Goal: Task Accomplishment & Management: Manage account settings

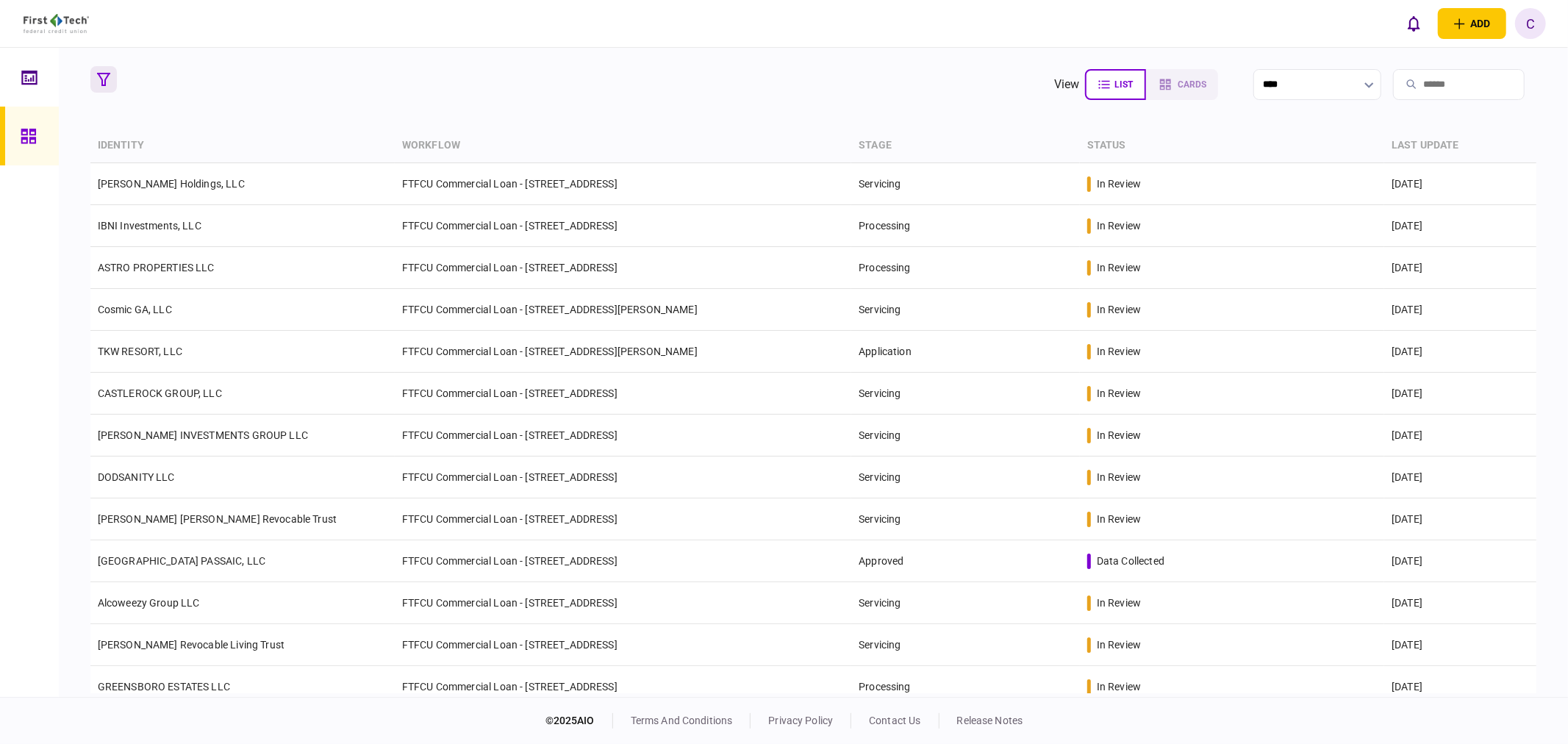
click at [101, 77] on icon "button" at bounding box center [103, 79] width 13 height 13
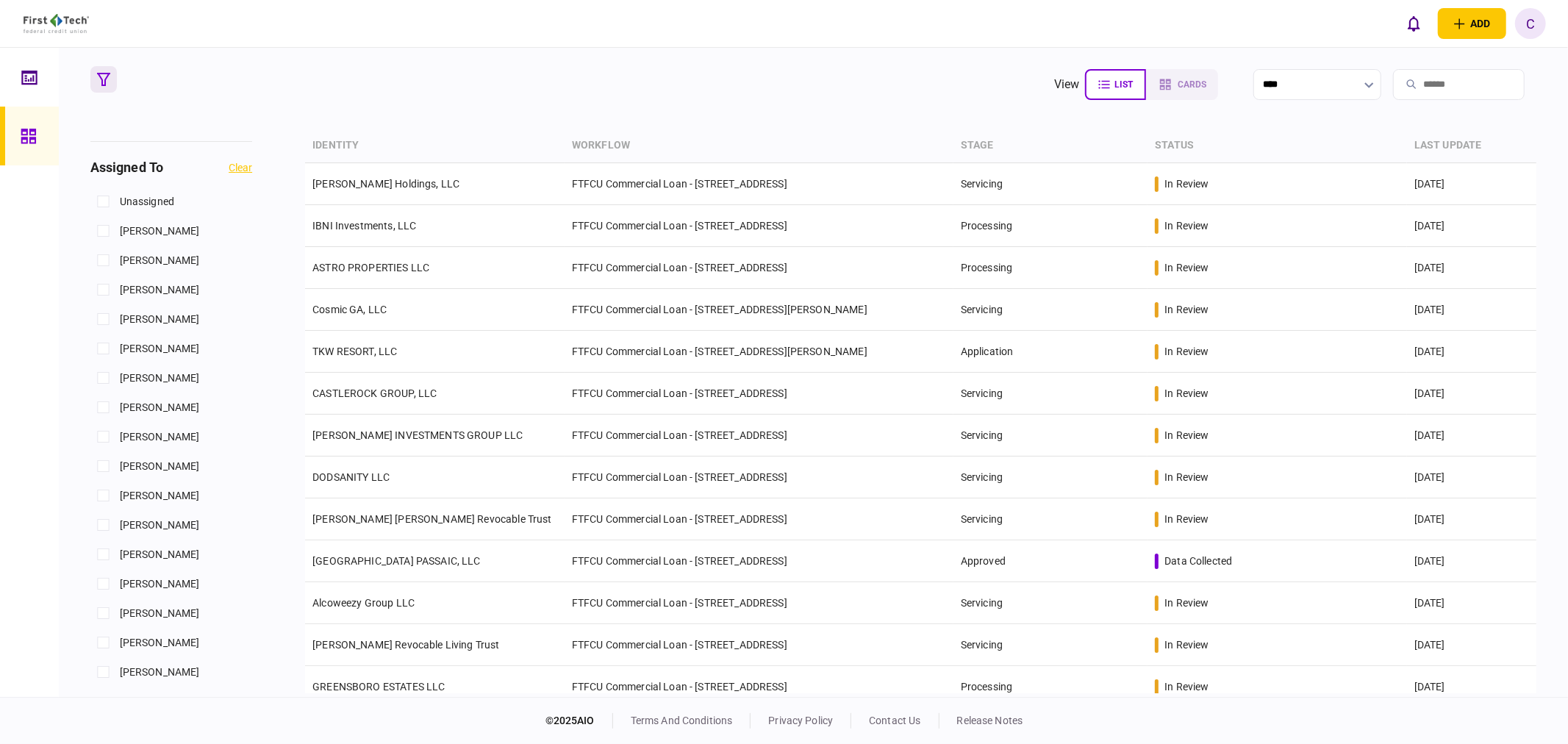
scroll to position [652, 0]
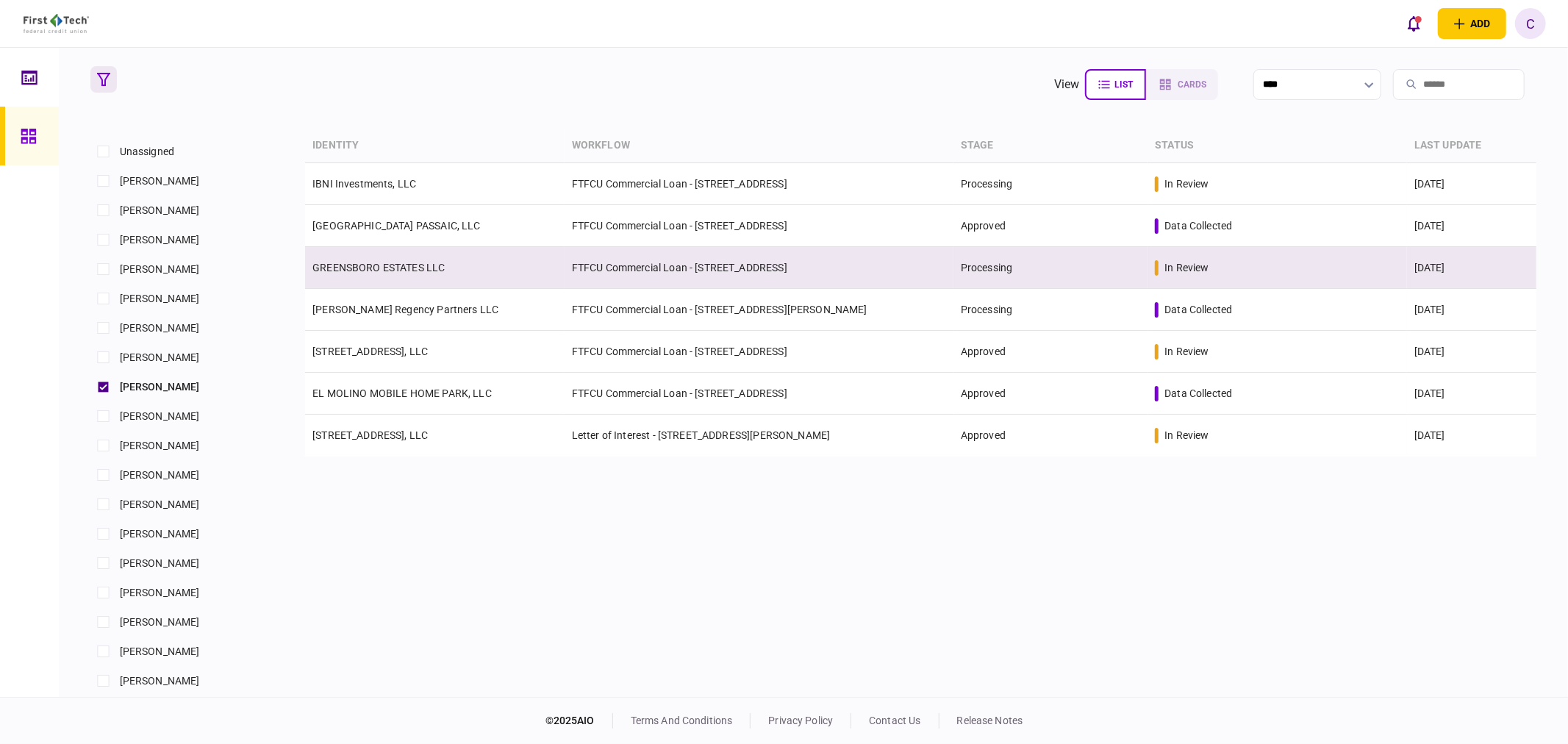
click at [376, 262] on link "GREENSBORO ESTATES LLC" at bounding box center [379, 268] width 132 height 11
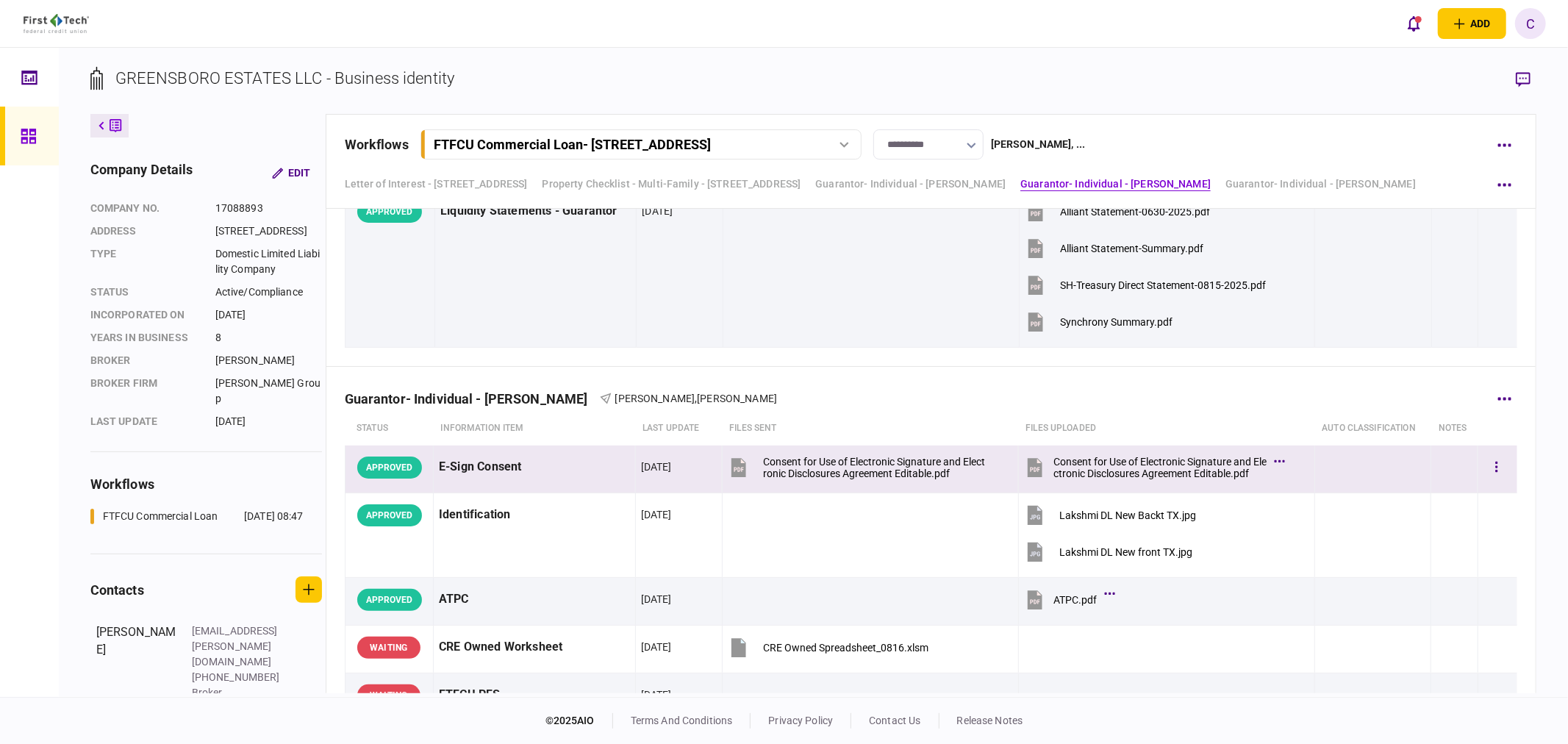
scroll to position [2741, 0]
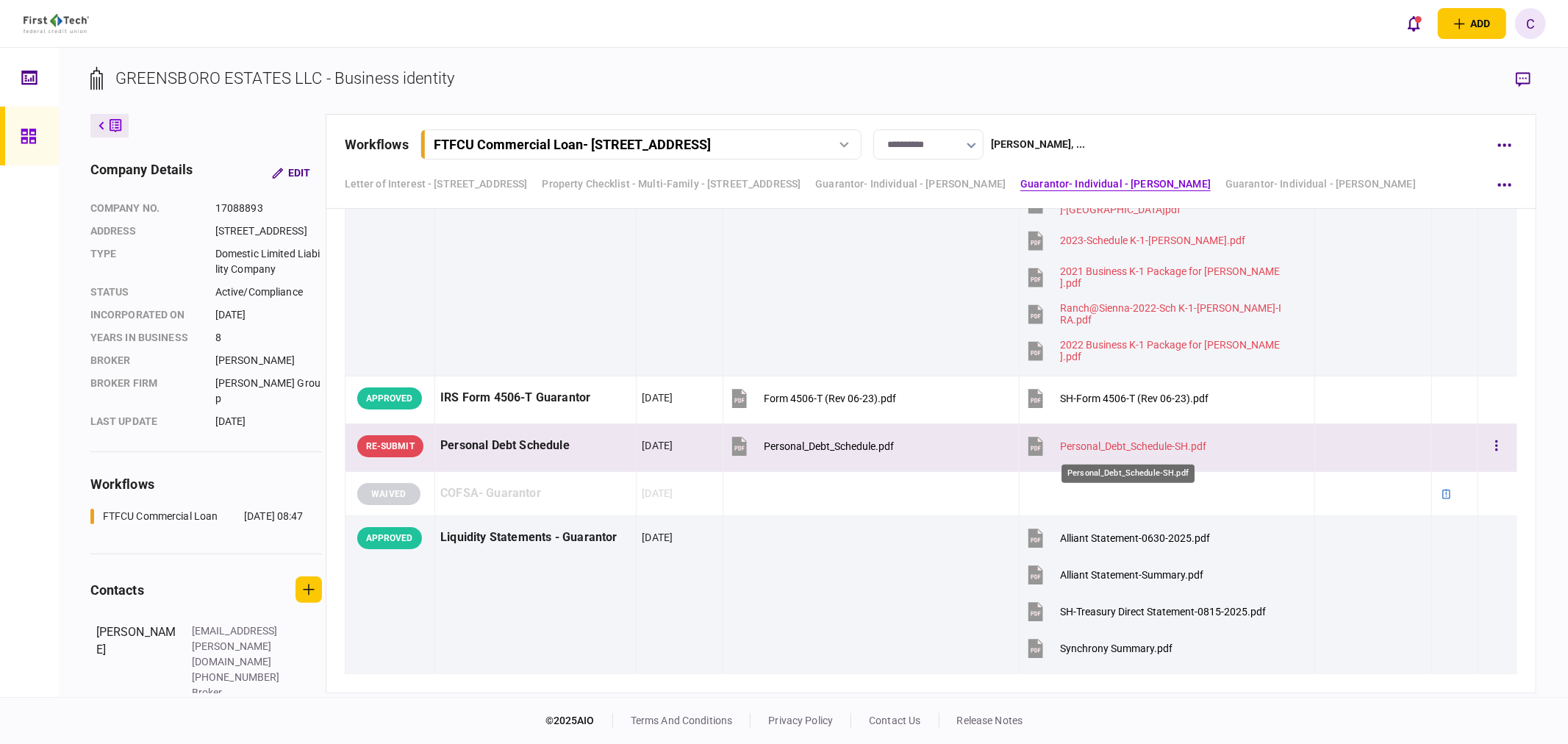
click at [1121, 444] on div "Personal_Debt_Schedule-SH.pdf" at bounding box center [1133, 446] width 146 height 11
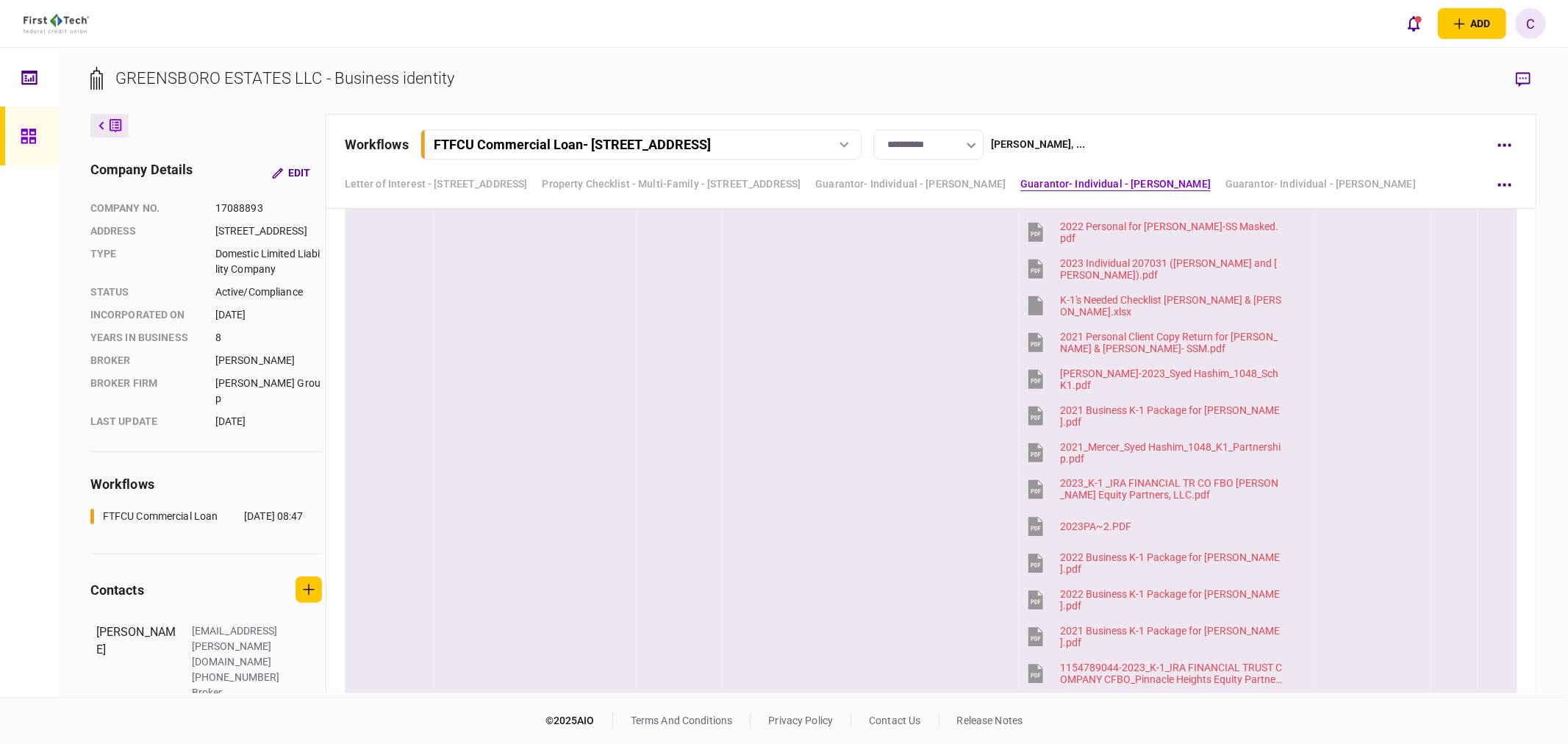
scroll to position [1761, 0]
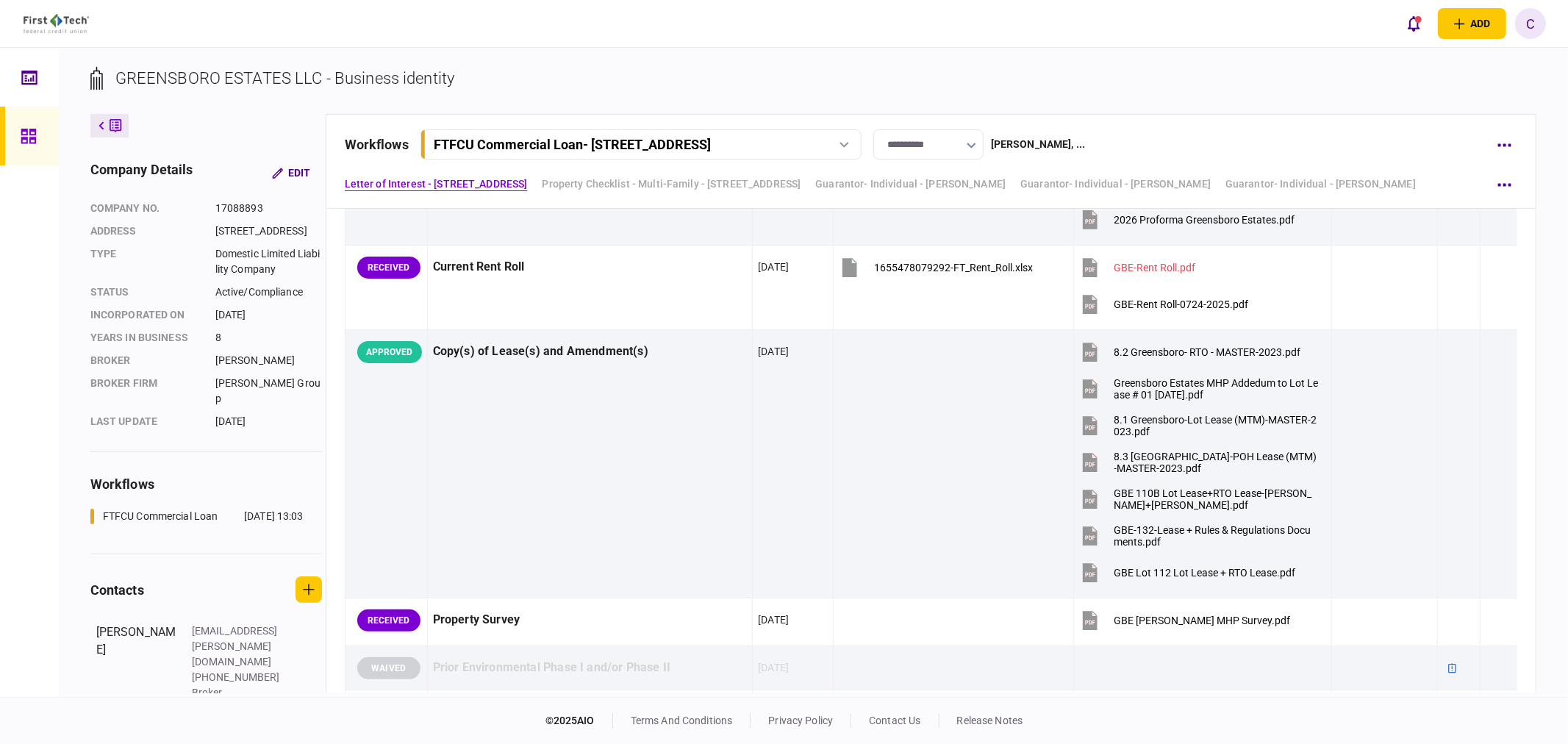
scroll to position [1877, 0]
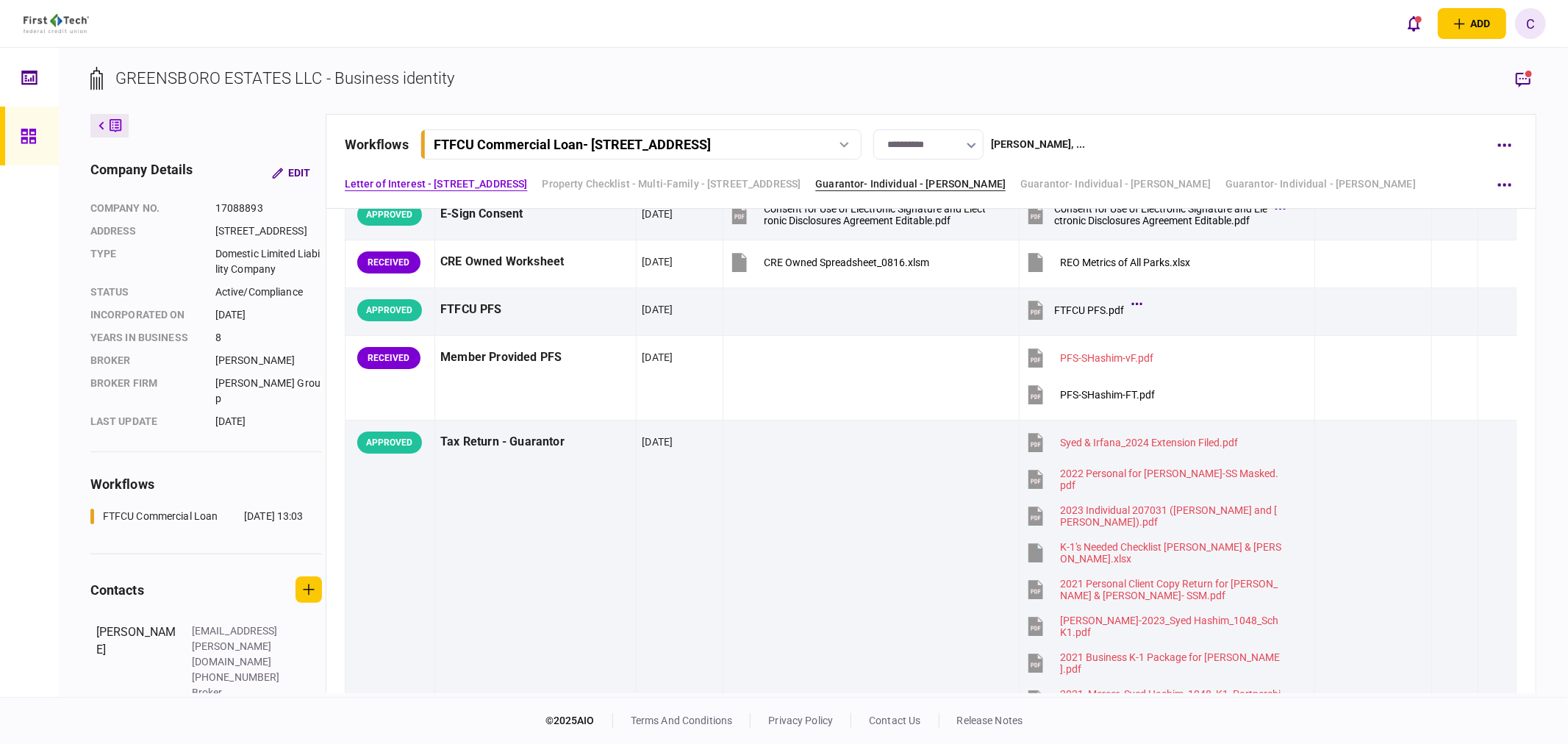
click at [987, 176] on link "Guarantor- Individual - [PERSON_NAME]" at bounding box center [910, 184] width 190 height 15
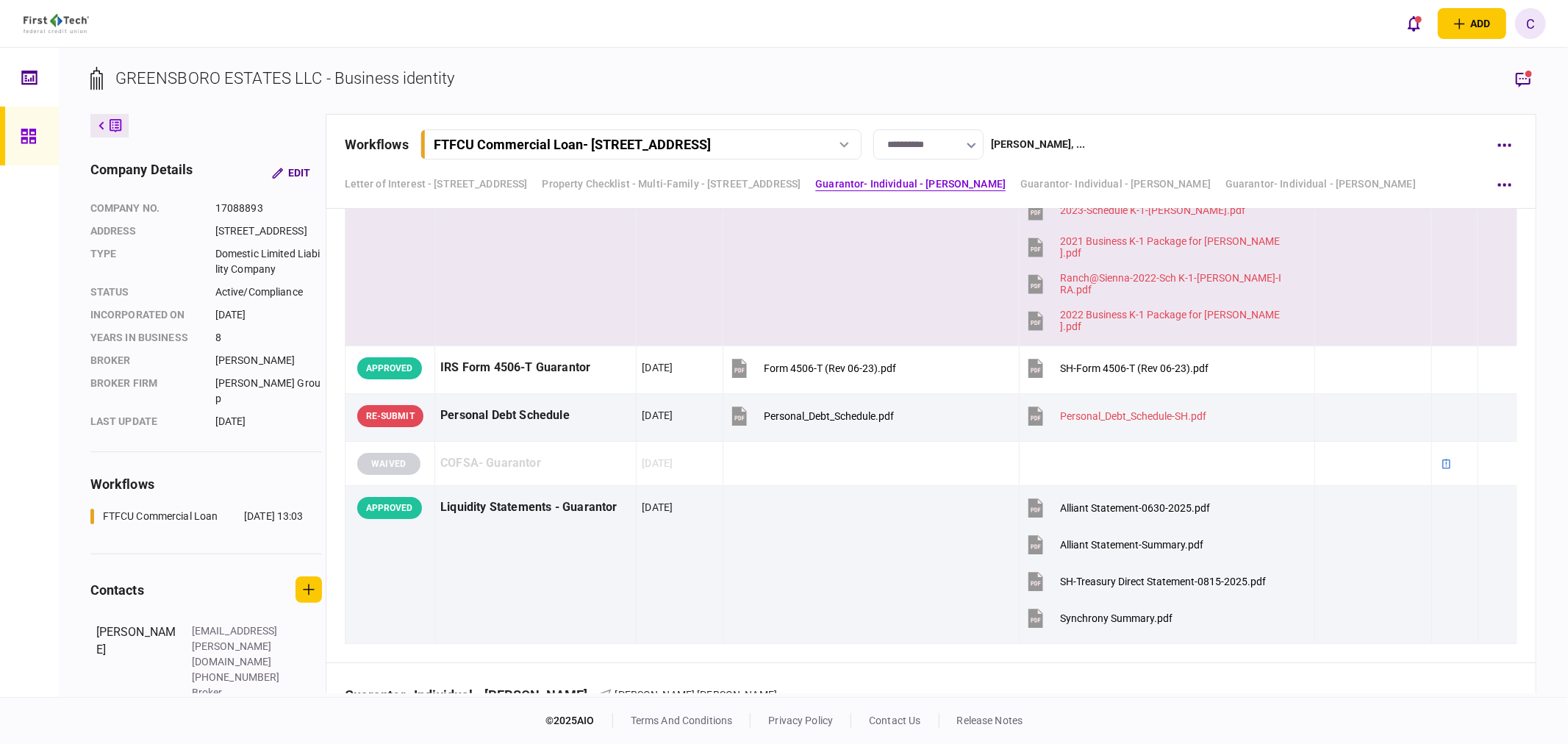
scroll to position [2846, 0]
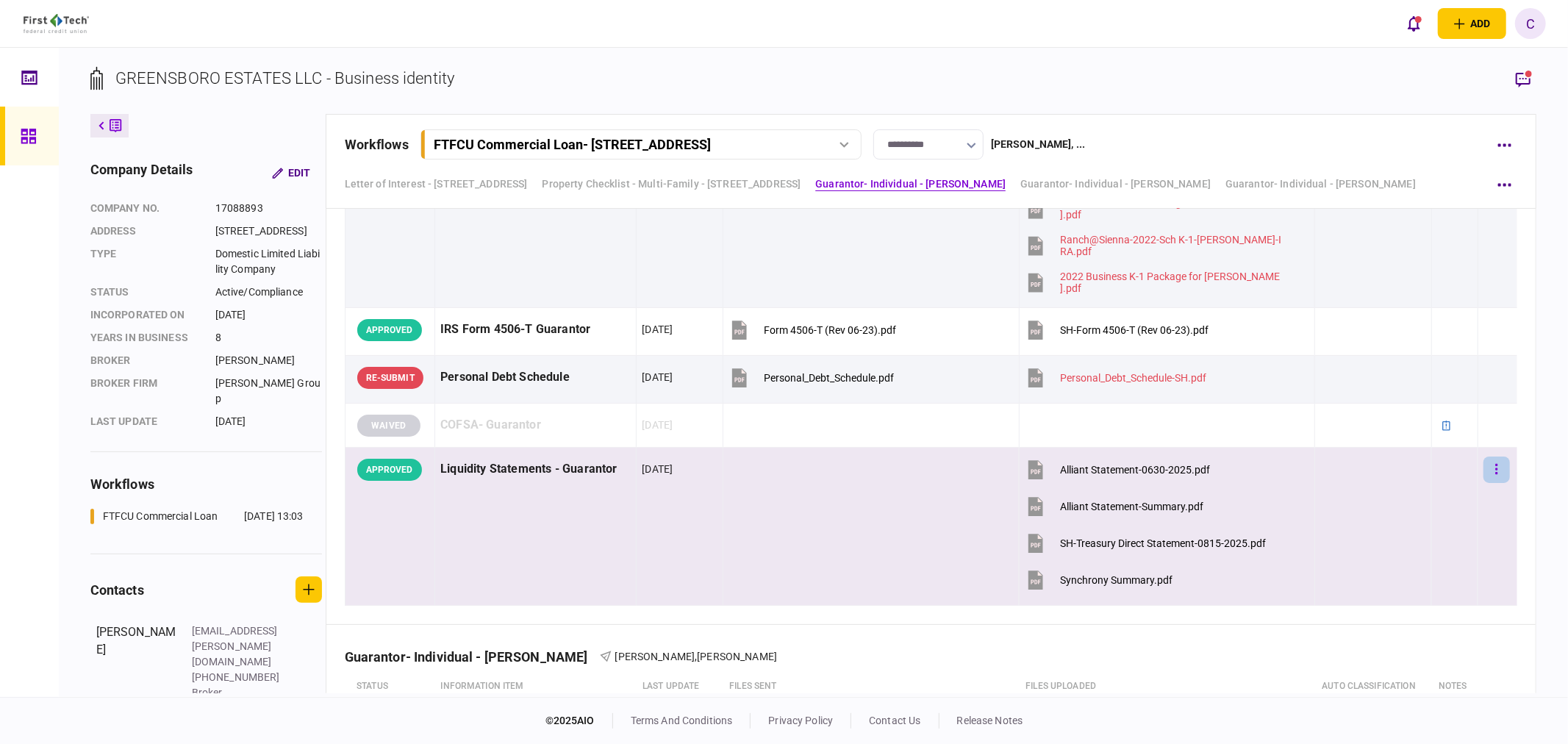
click at [1495, 476] on icon "button" at bounding box center [1496, 469] width 3 height 14
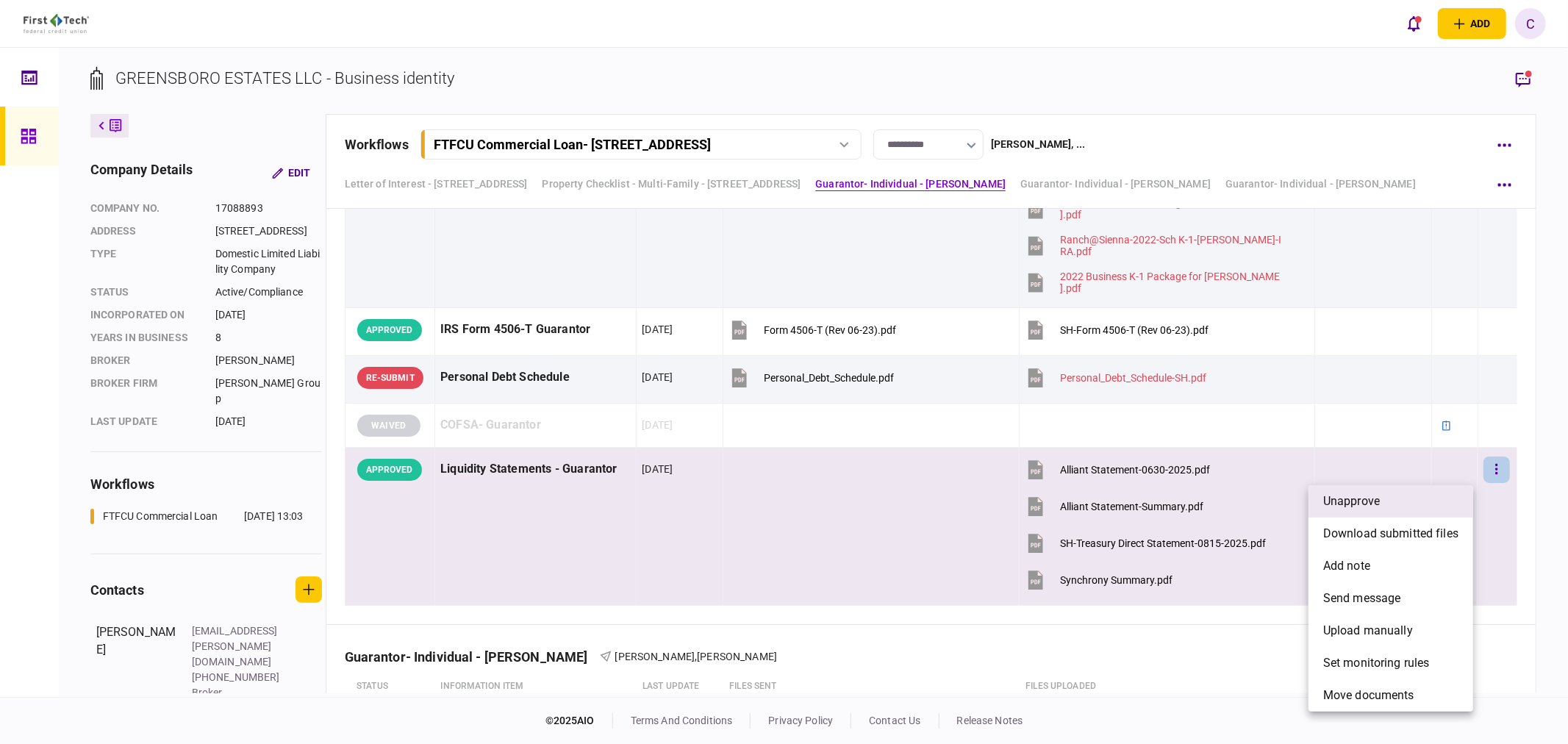
click at [1354, 504] on span "unapprove" at bounding box center [1351, 501] width 56 height 17
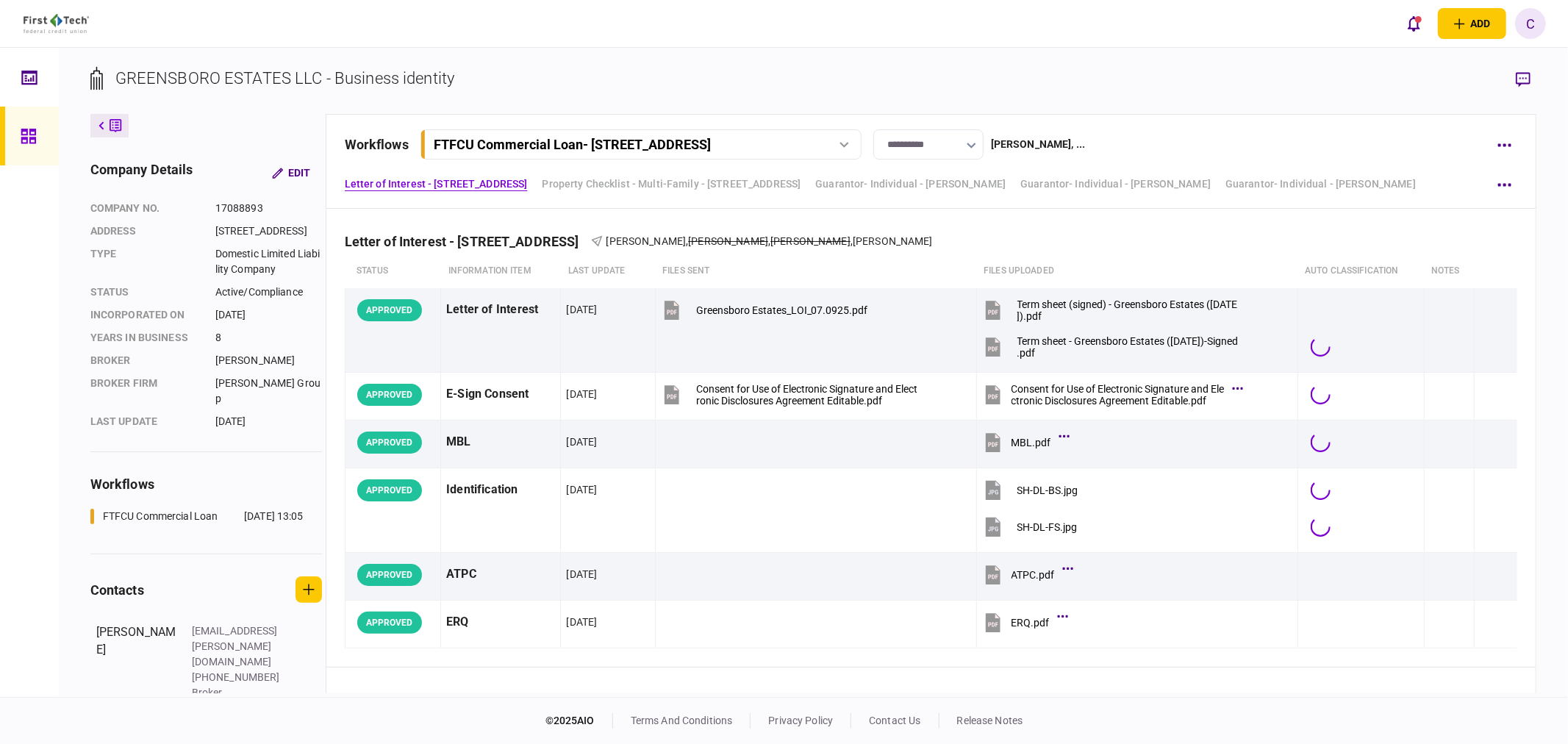
scroll to position [326, 0]
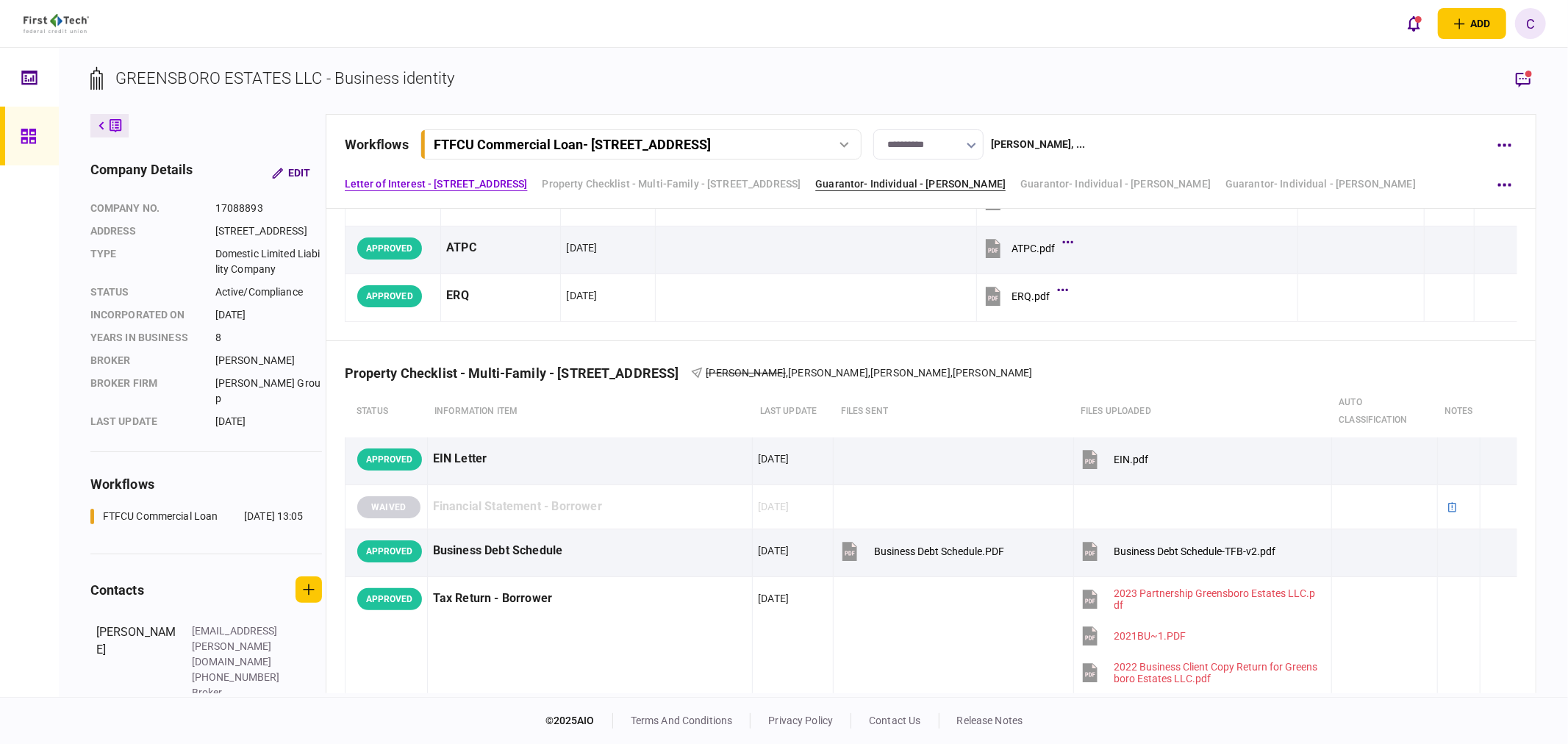
click at [985, 184] on link "Guarantor- Individual - [PERSON_NAME]" at bounding box center [910, 184] width 190 height 15
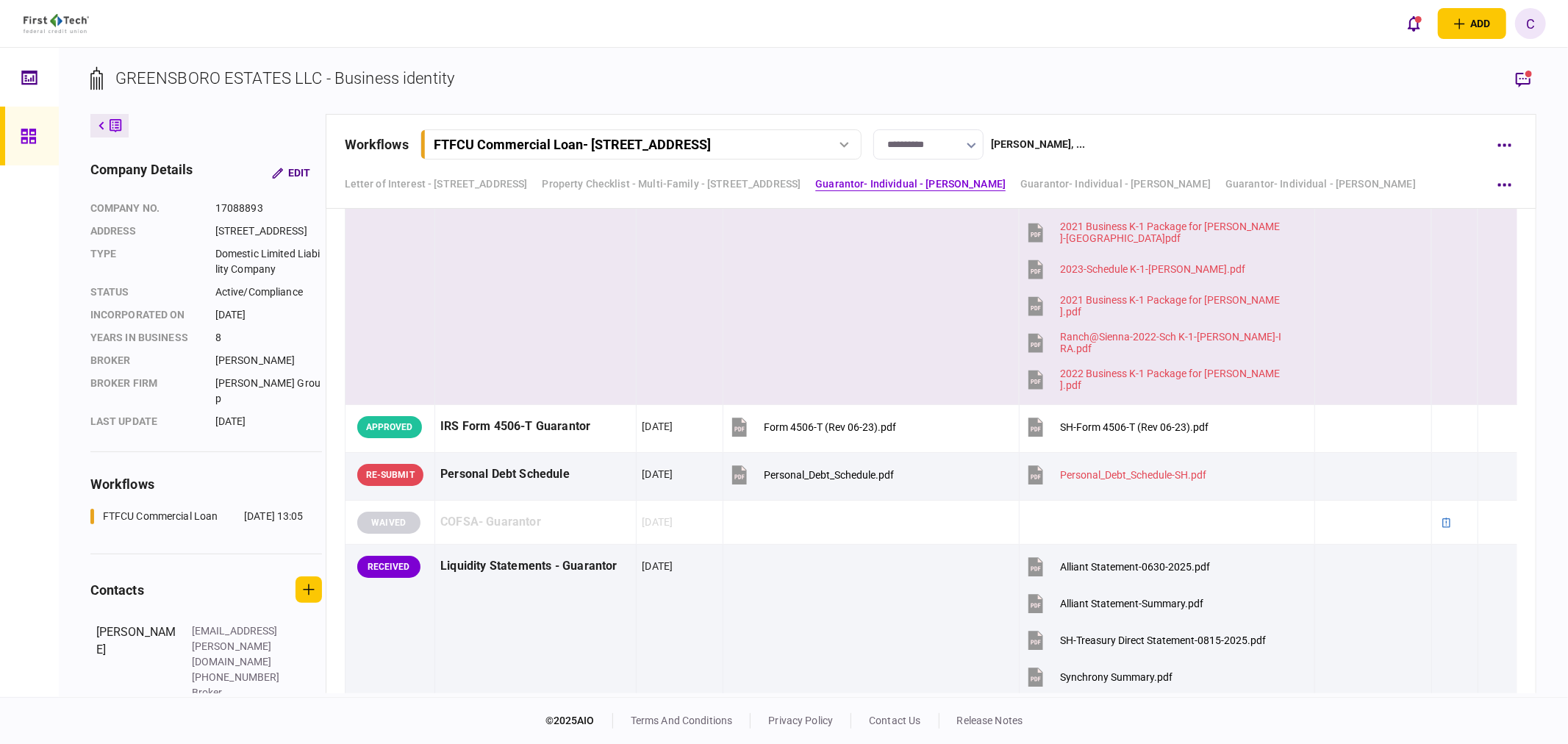
scroll to position [2927, 0]
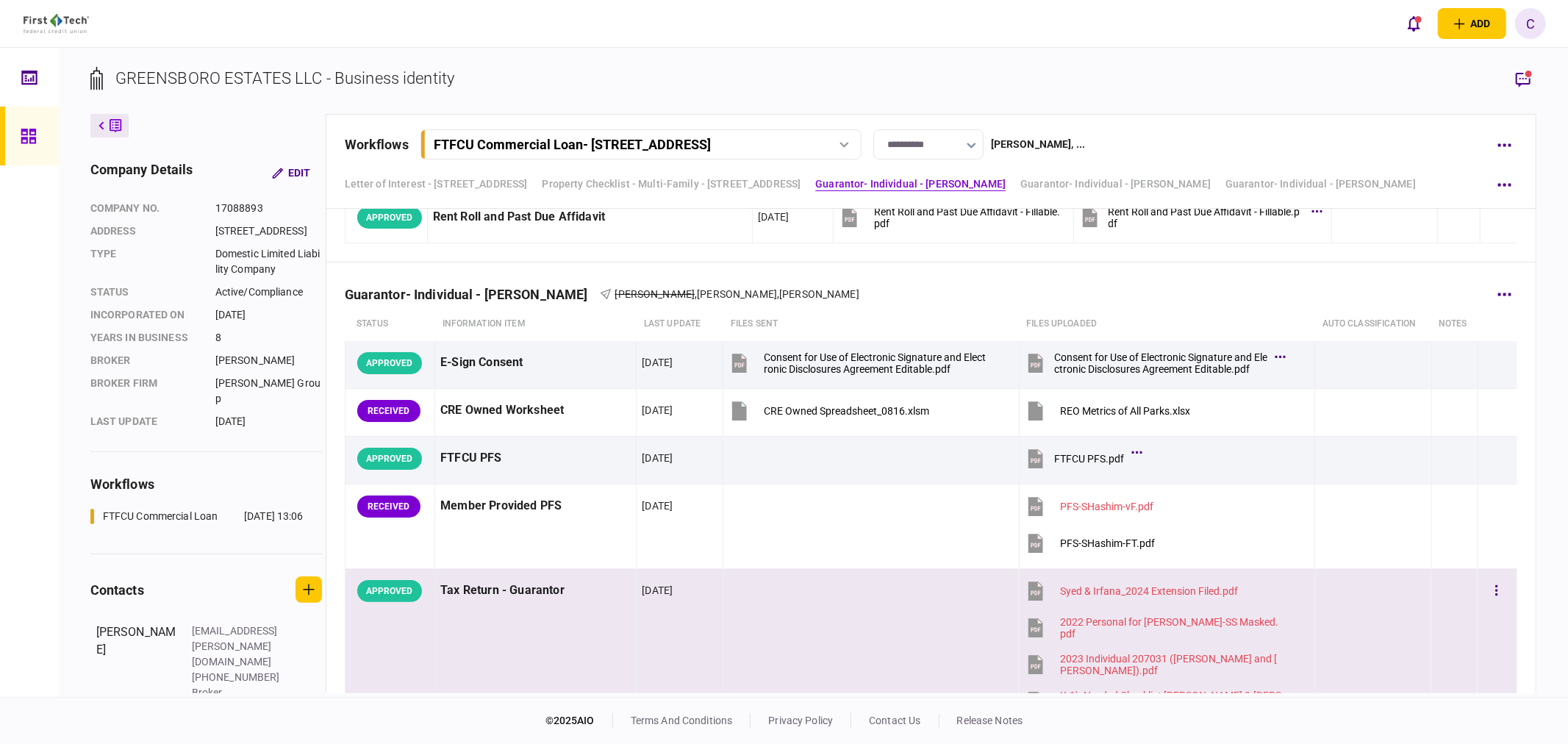
scroll to position [1714, 0]
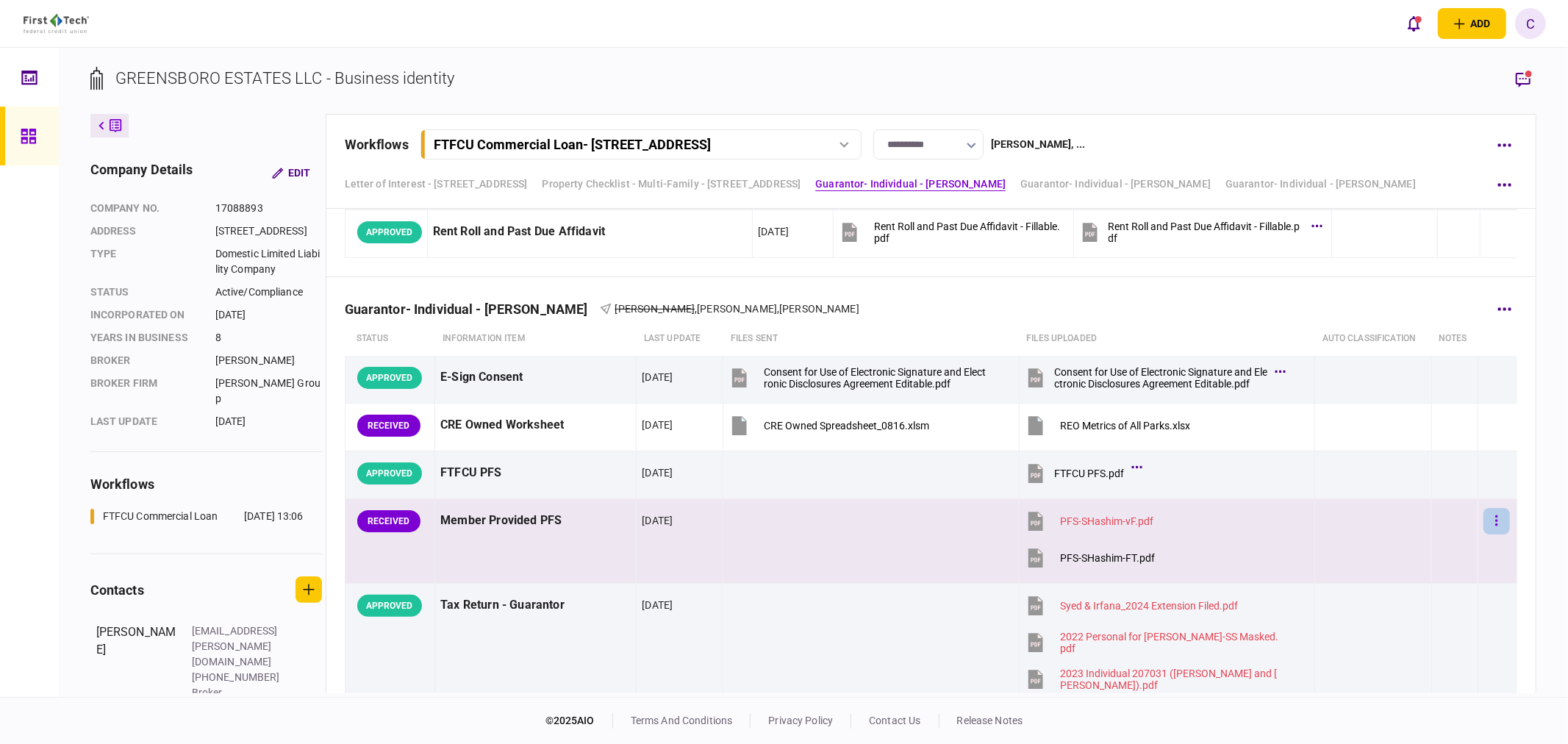
click at [1495, 521] on icon "button" at bounding box center [1496, 520] width 3 height 14
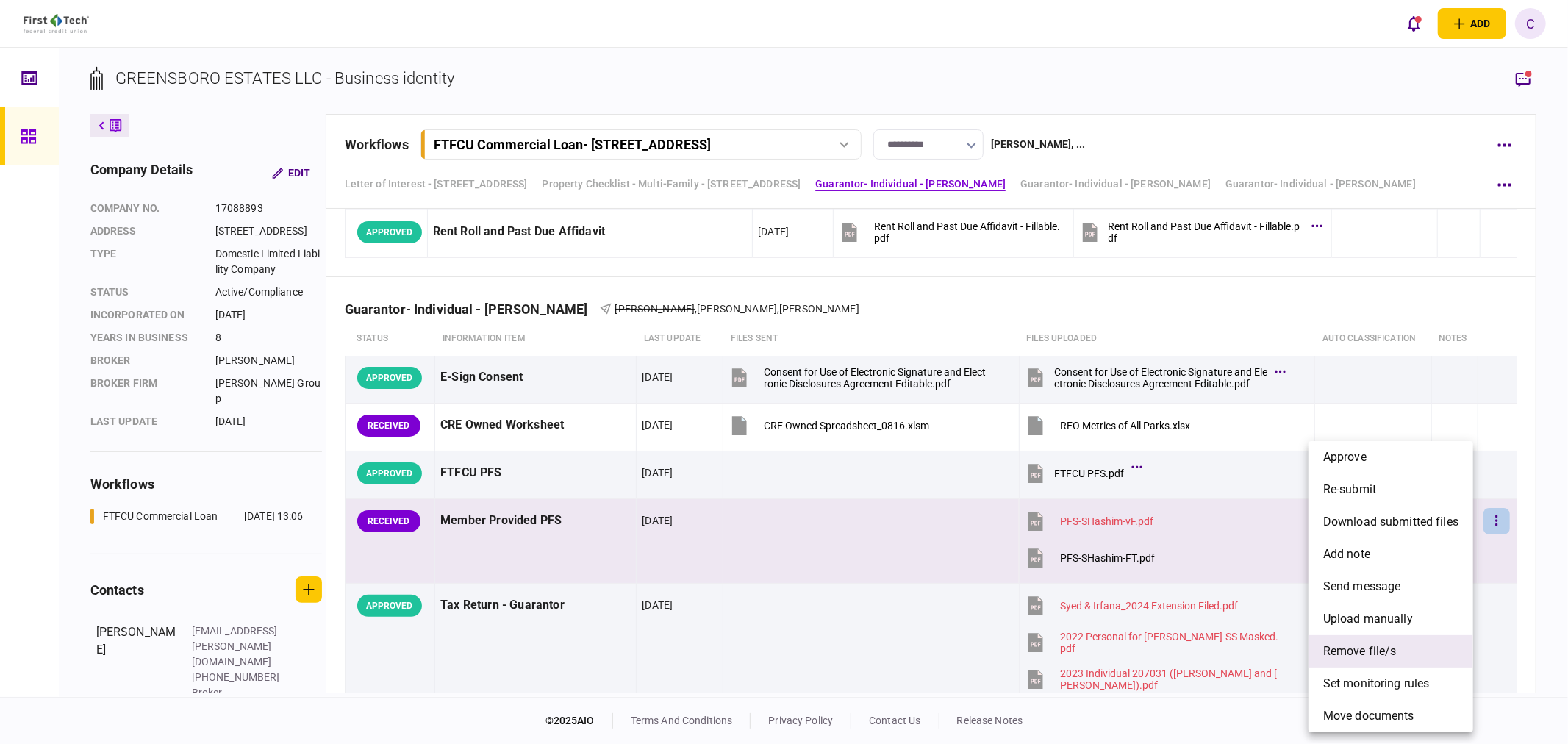
click at [1379, 654] on span "remove file/s" at bounding box center [1359, 651] width 74 height 17
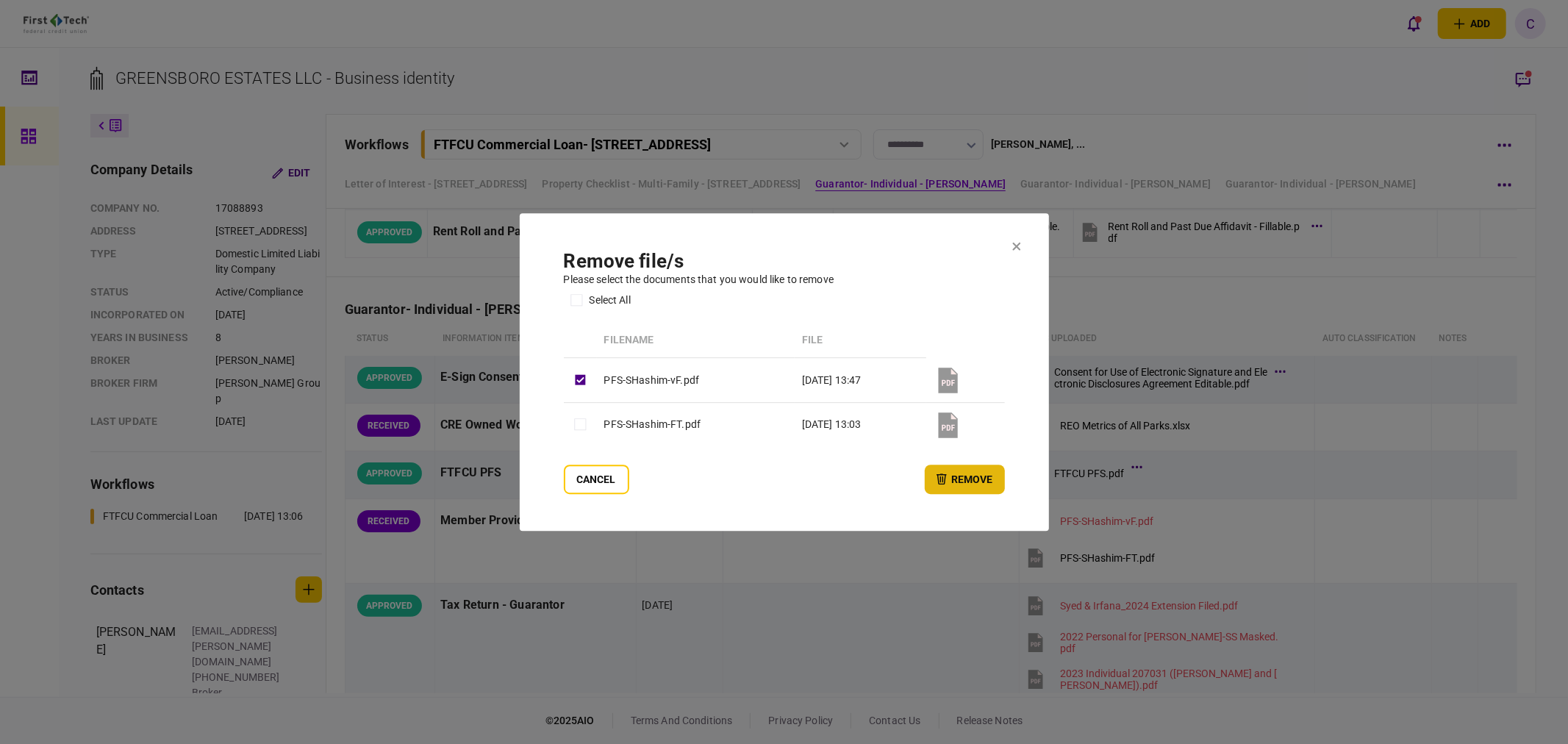
click at [983, 479] on button "remove" at bounding box center [965, 479] width 80 height 30
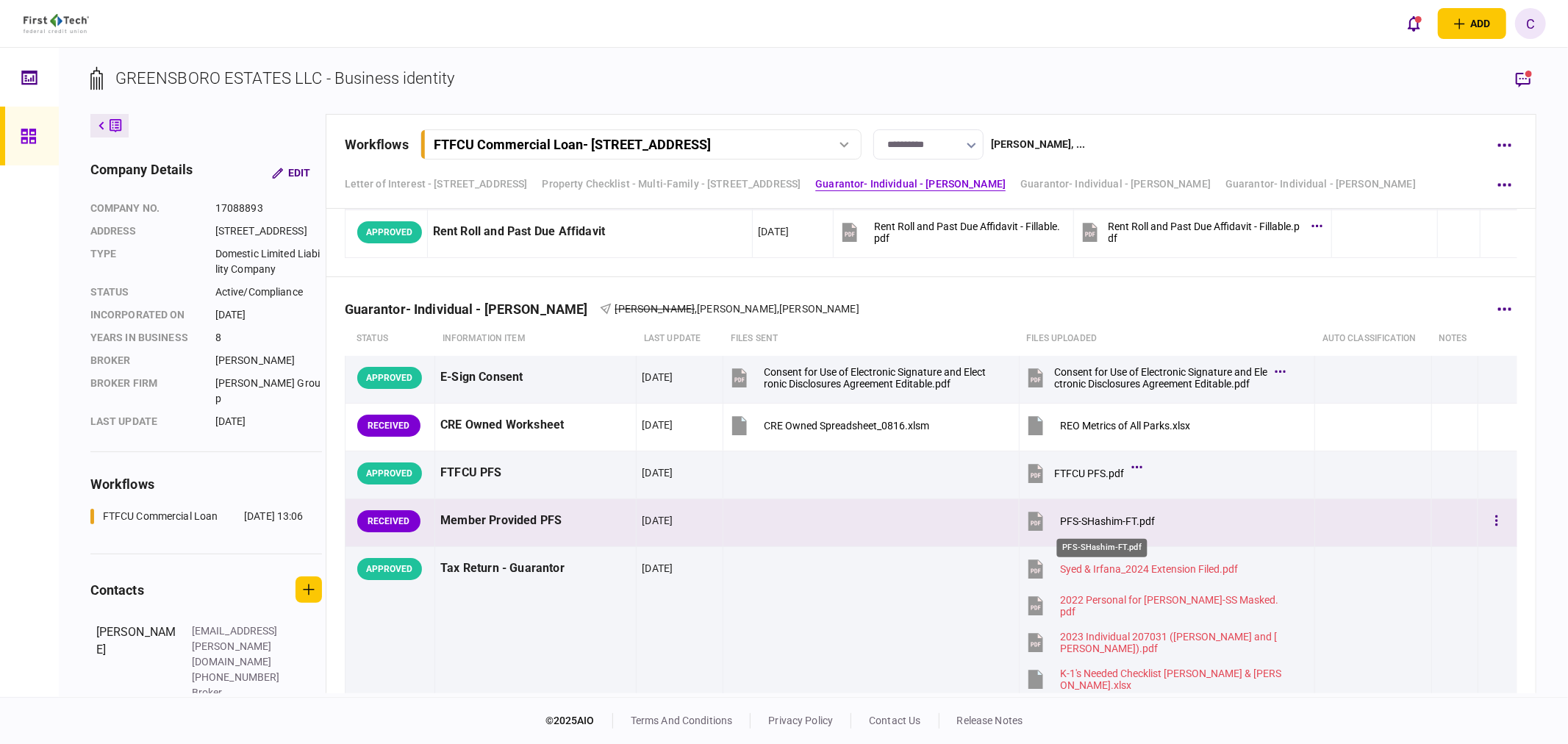
click at [1093, 521] on div "PFS-SHashim-FT.pdf" at bounding box center [1107, 521] width 95 height 11
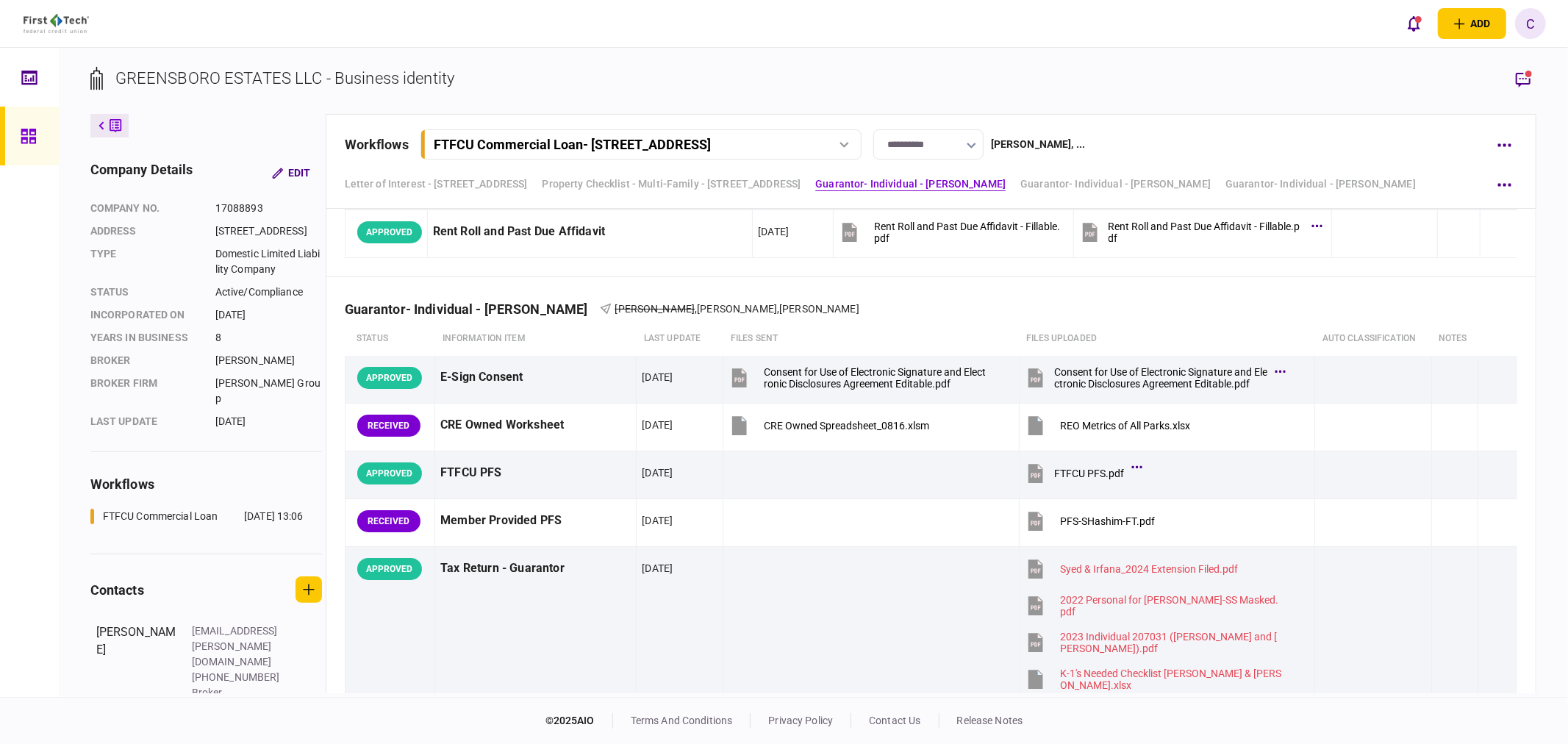
click at [1526, 79] on icon "button" at bounding box center [1523, 79] width 17 height 17
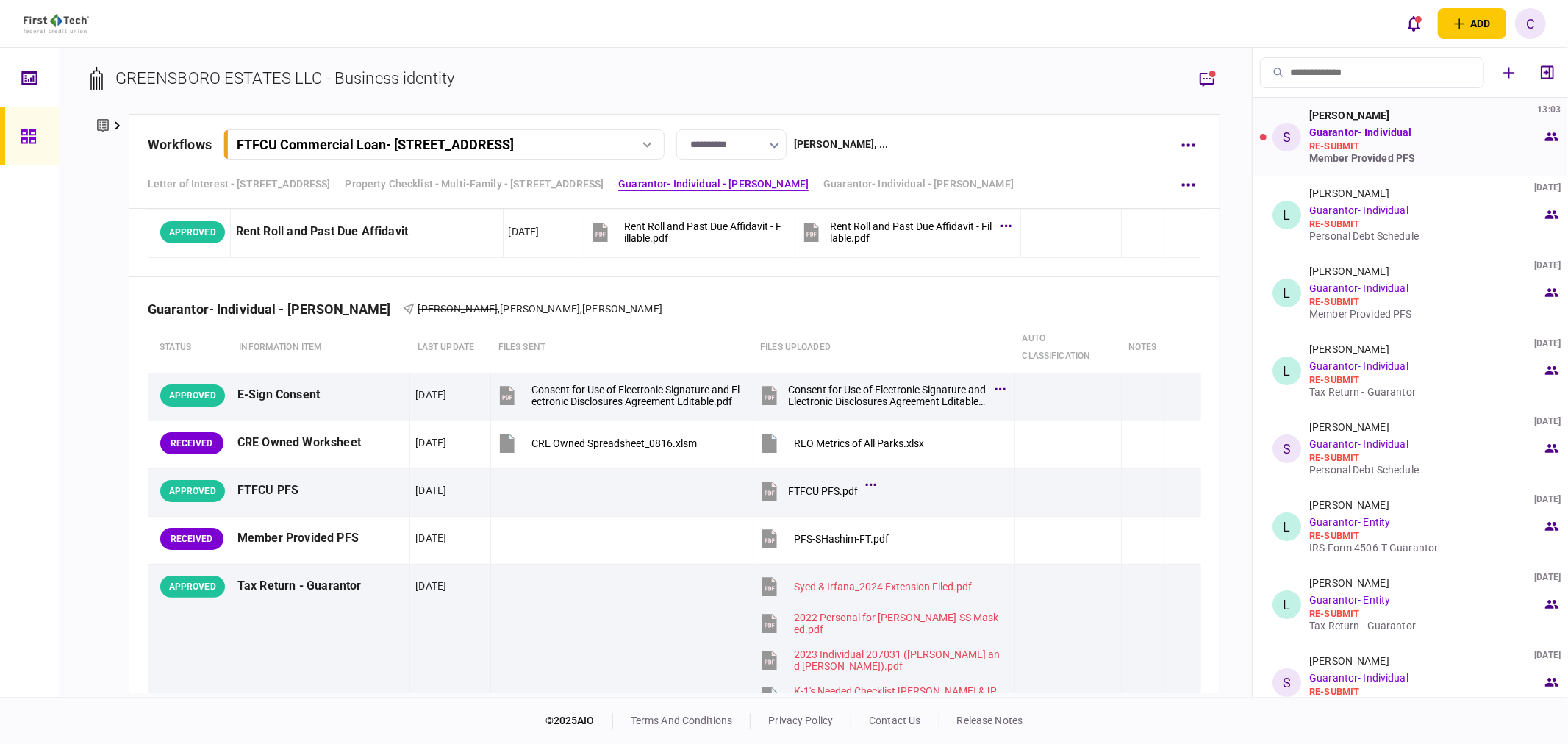
click at [1349, 157] on div "Member Provided PFS" at bounding box center [1425, 158] width 233 height 11
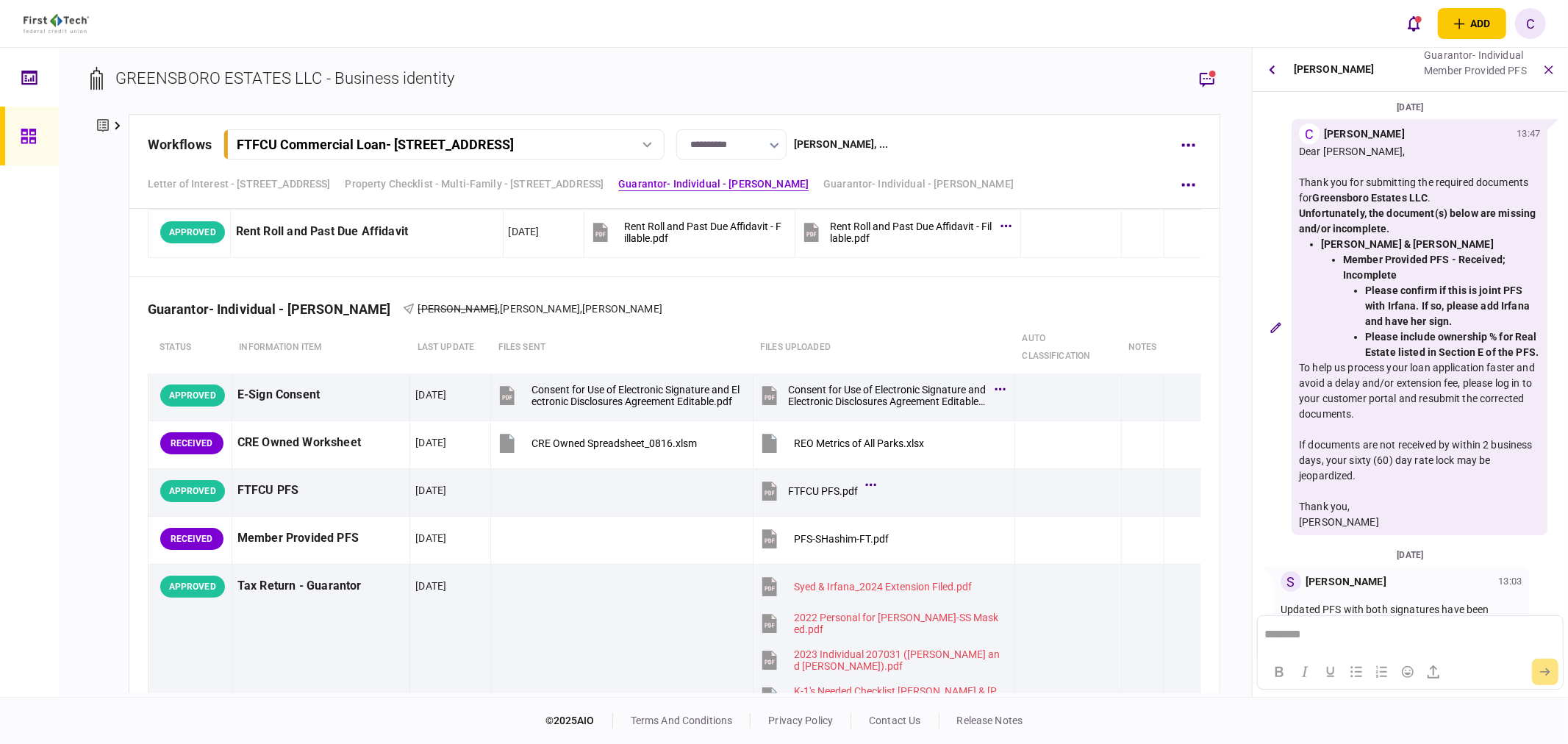
scroll to position [55, 0]
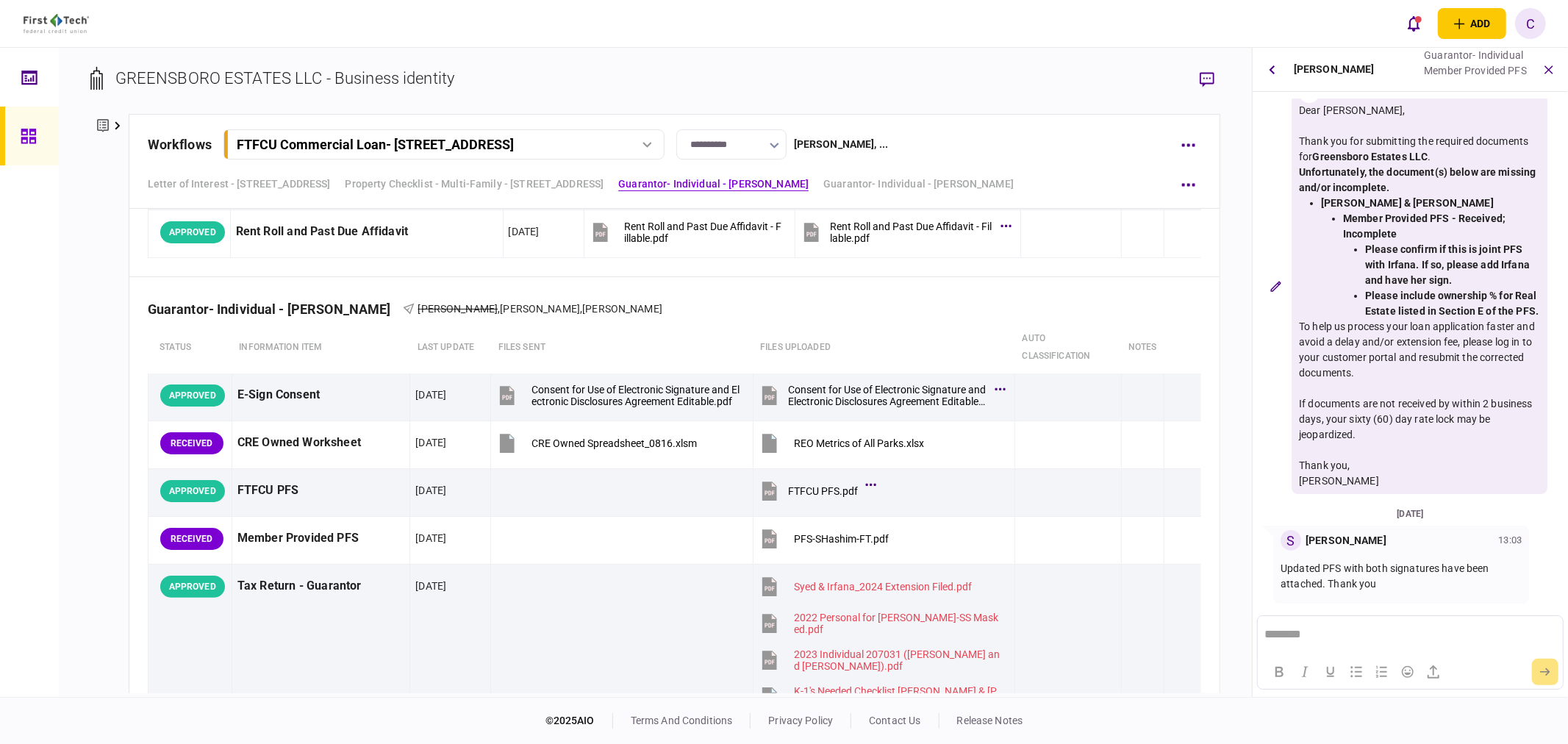
click at [1273, 68] on icon "button" at bounding box center [1271, 70] width 6 height 10
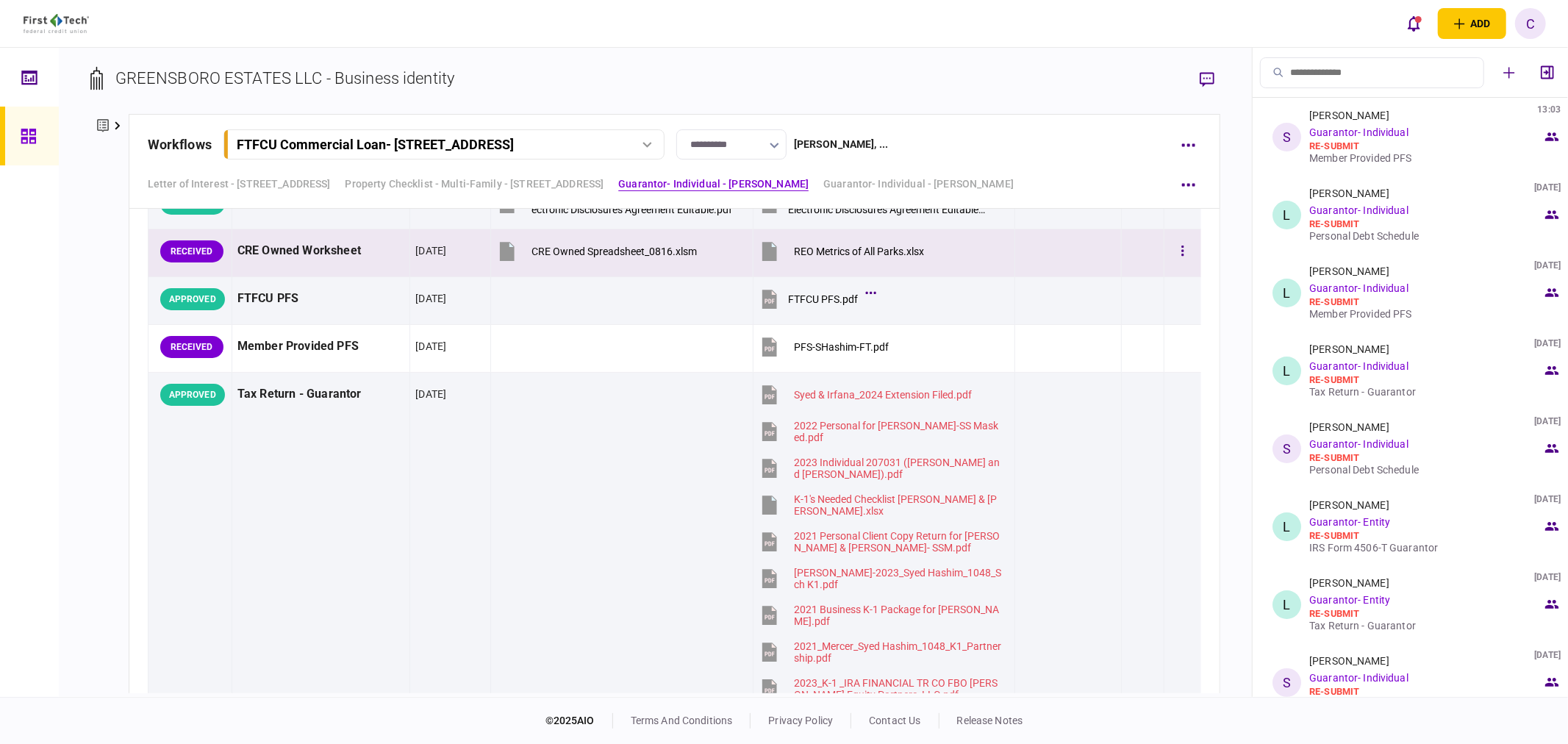
scroll to position [1877, 0]
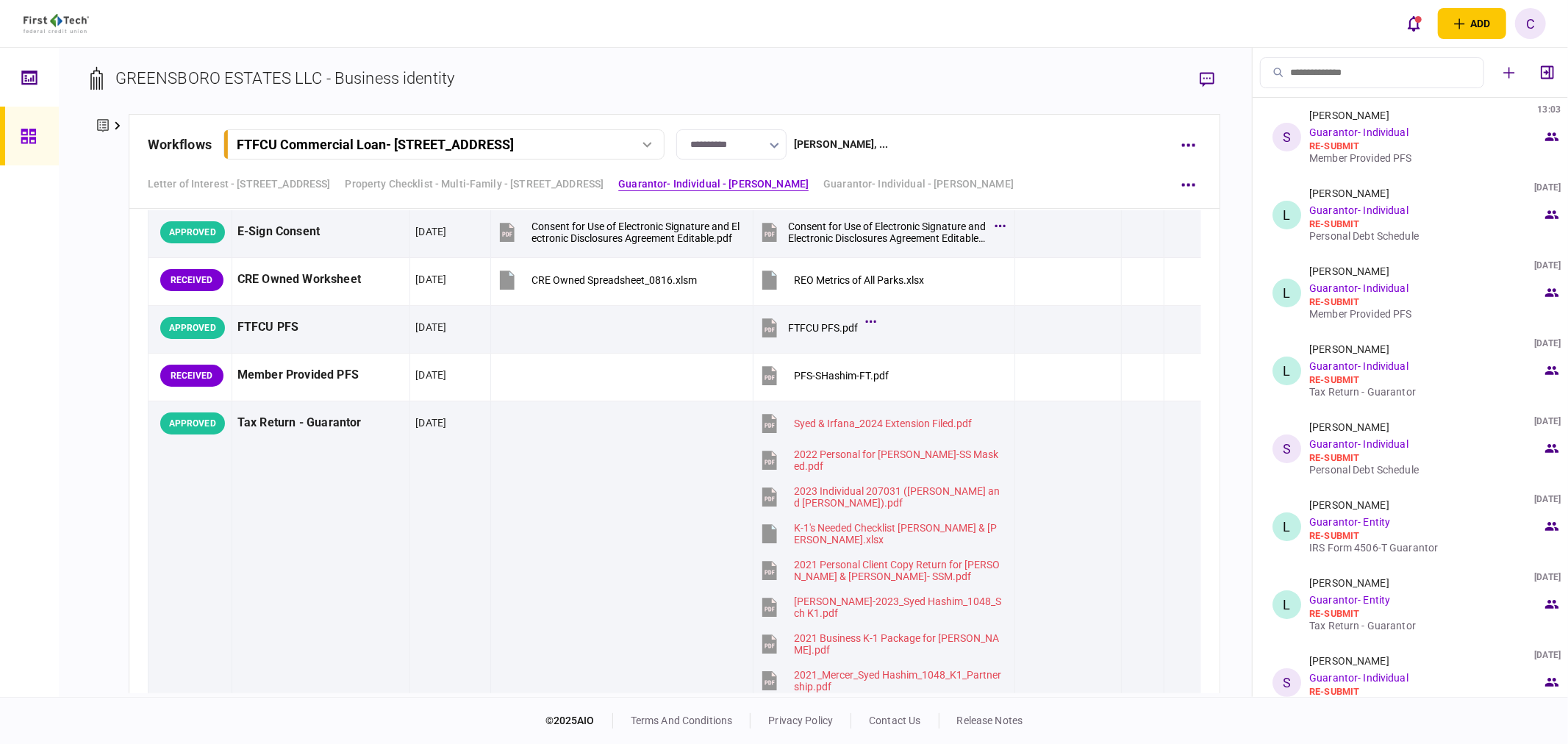
click at [119, 125] on icon at bounding box center [117, 126] width 5 height 8
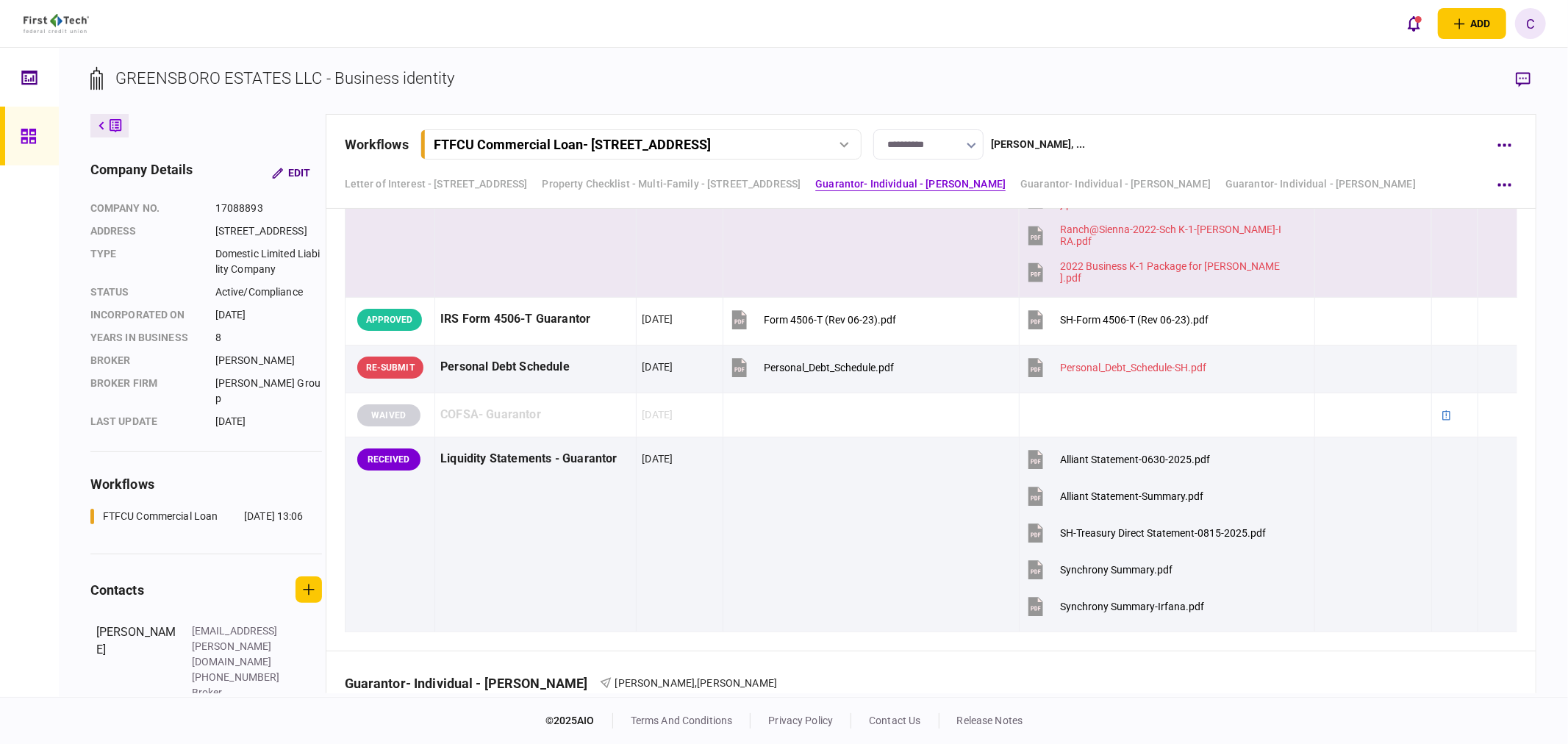
scroll to position [2856, 0]
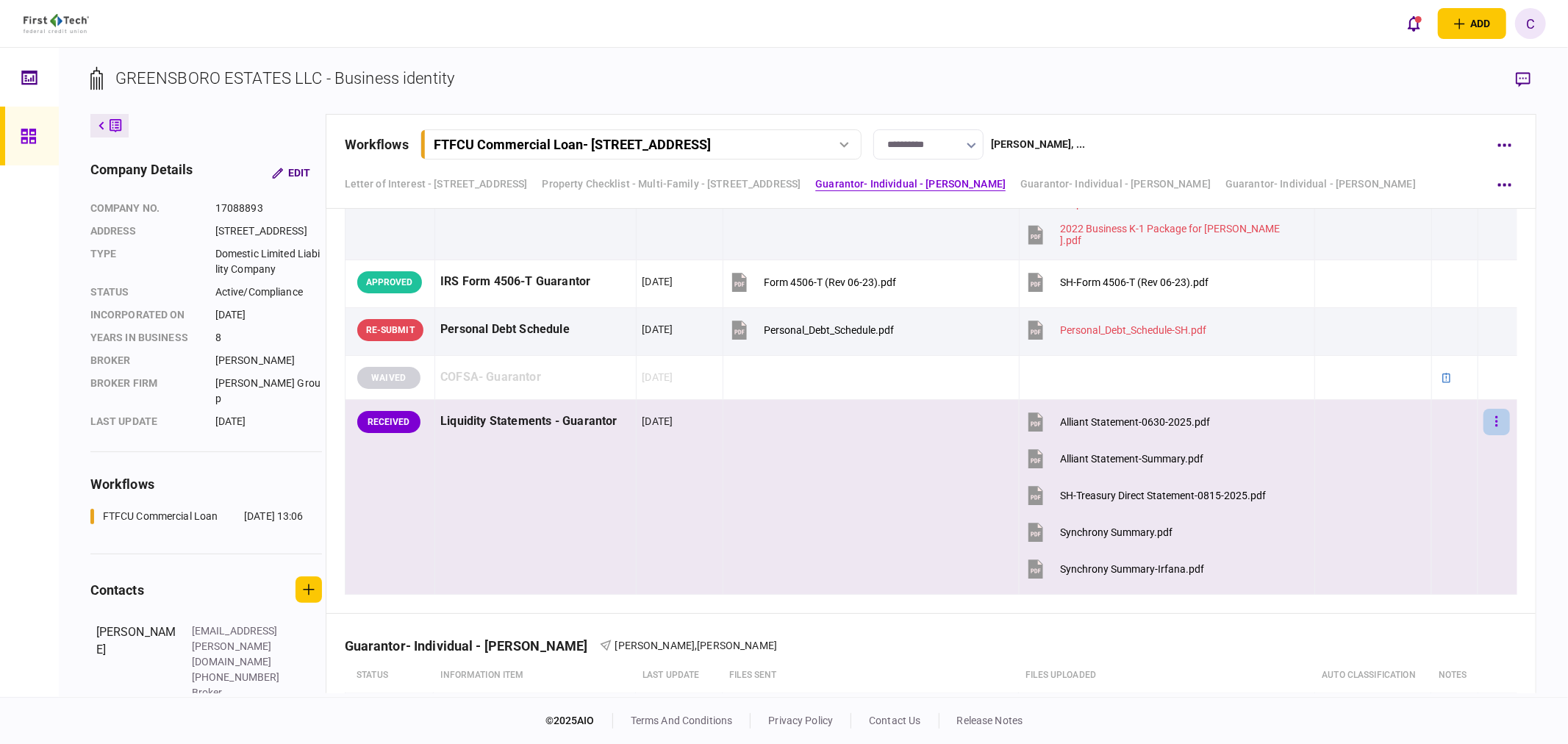
click at [1483, 420] on button "button" at bounding box center [1496, 422] width 27 height 27
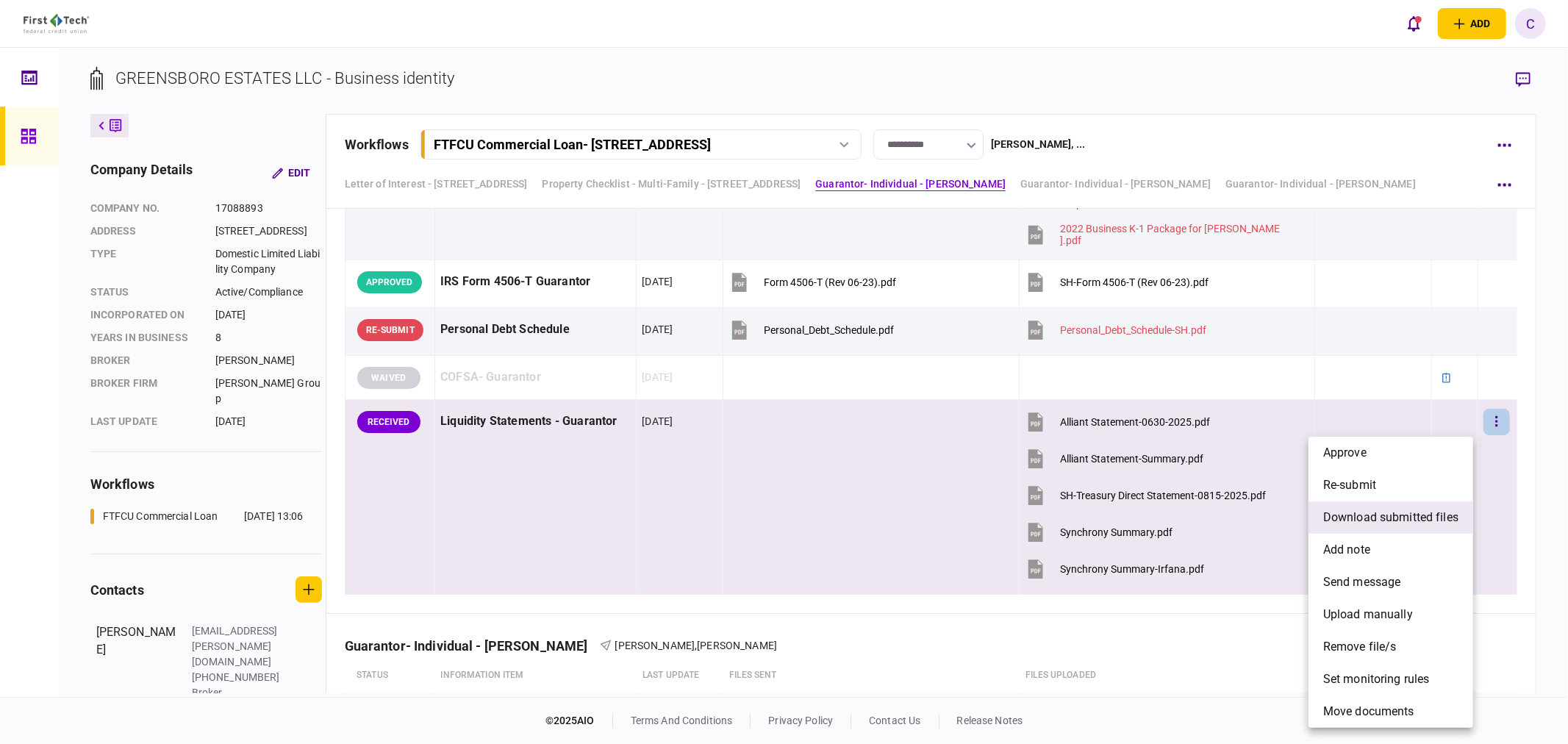
click at [1379, 518] on span "download submitted files" at bounding box center [1390, 517] width 135 height 17
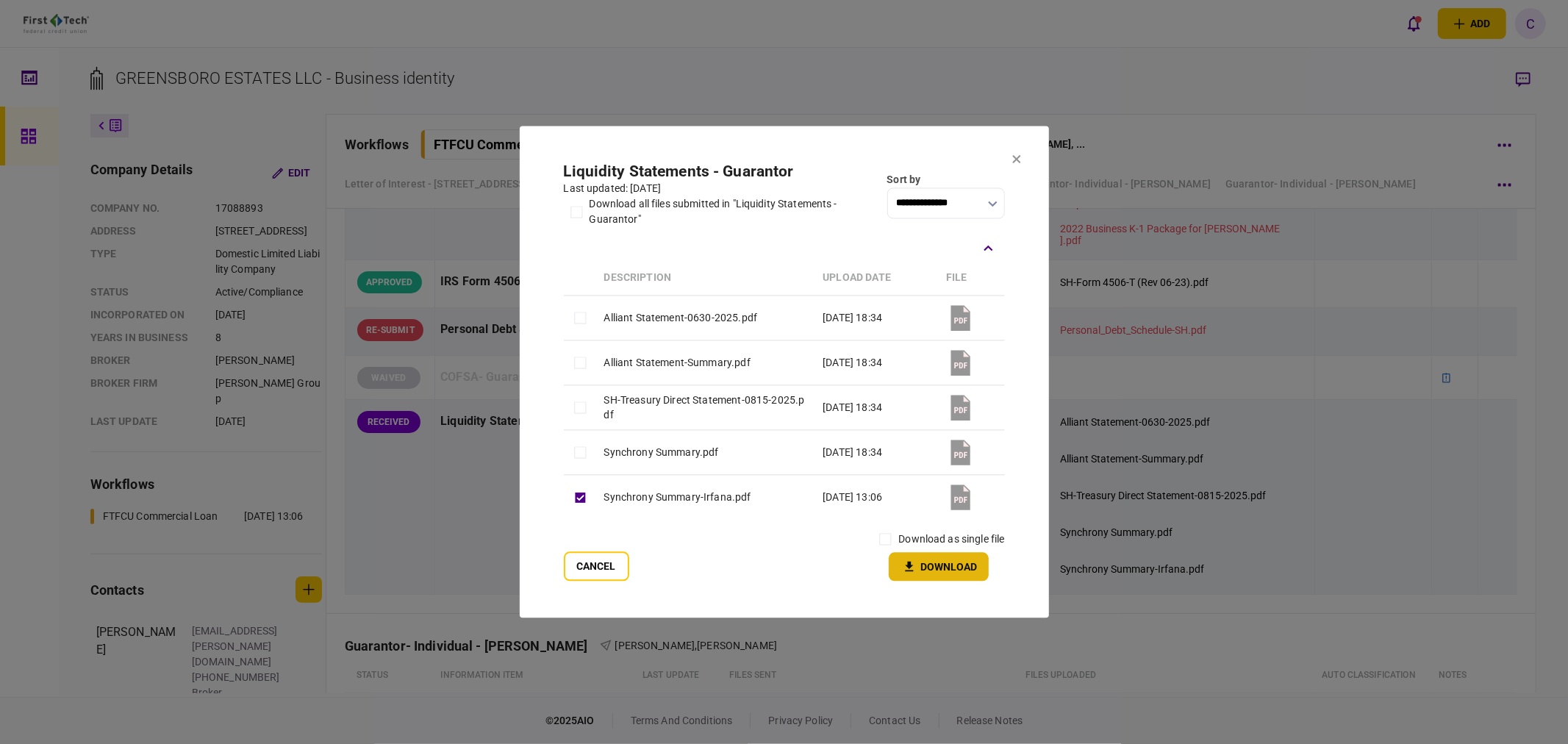
click at [938, 575] on button "Download" at bounding box center [939, 567] width 99 height 29
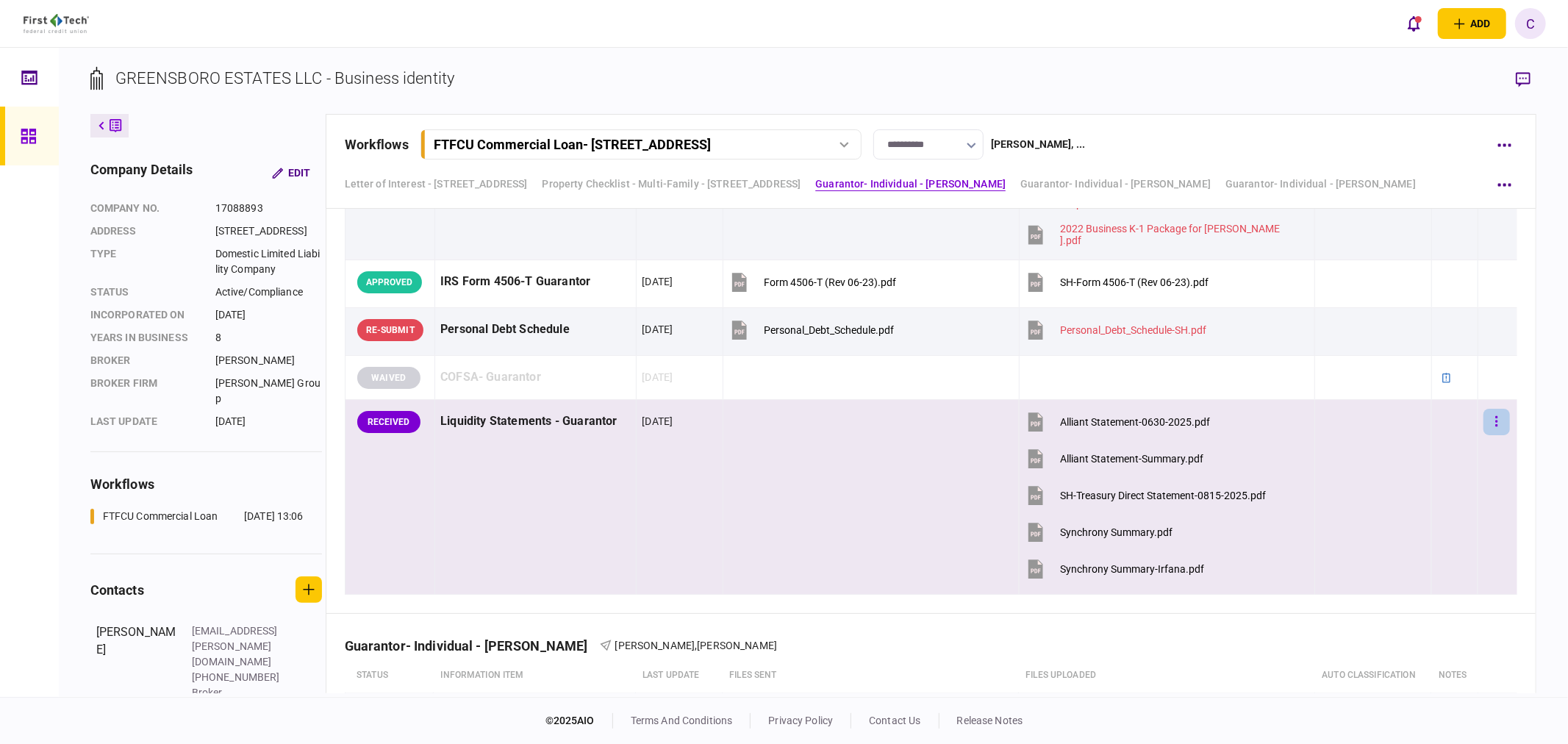
click at [1483, 421] on button "button" at bounding box center [1496, 422] width 27 height 27
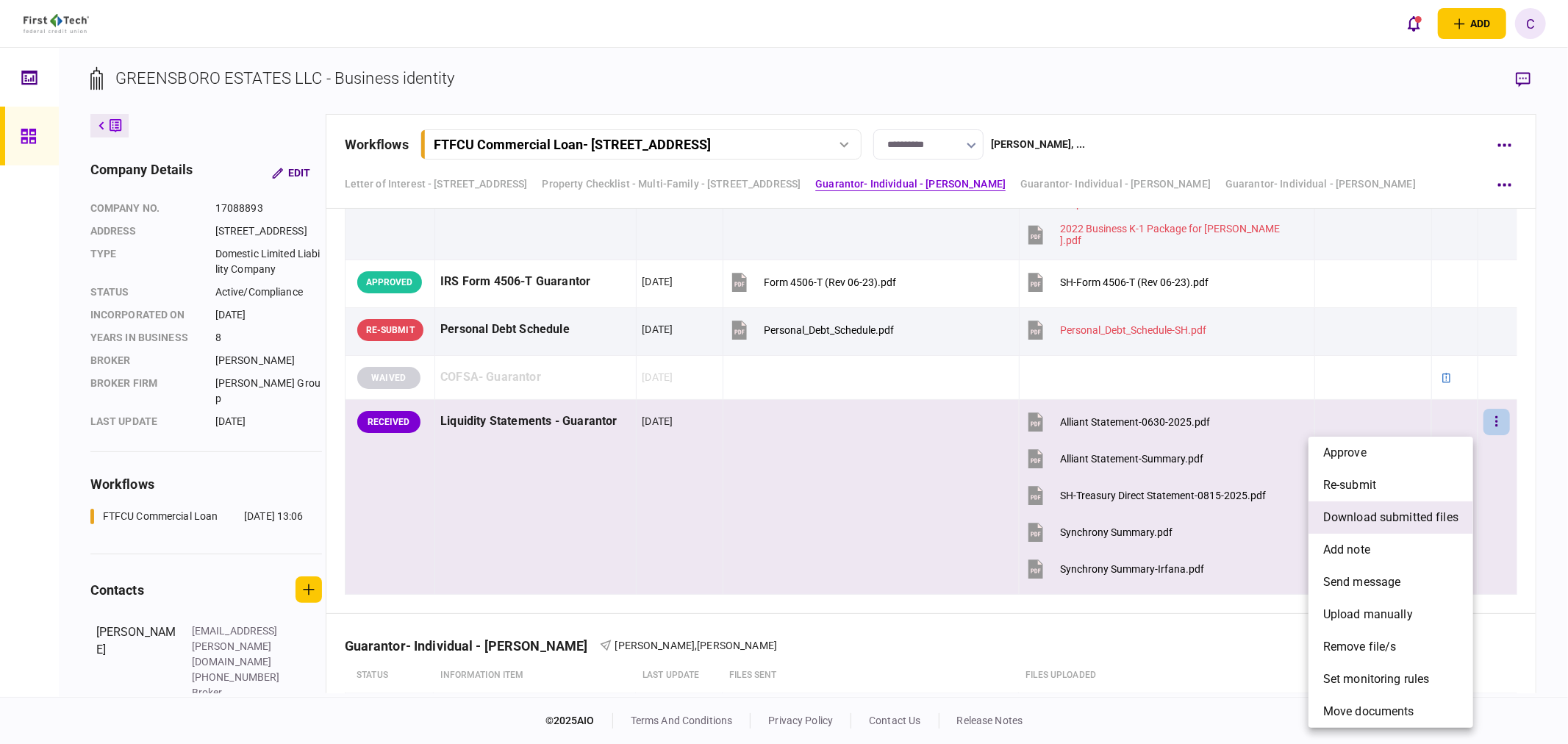
click at [1357, 514] on span "download submitted files" at bounding box center [1390, 517] width 135 height 17
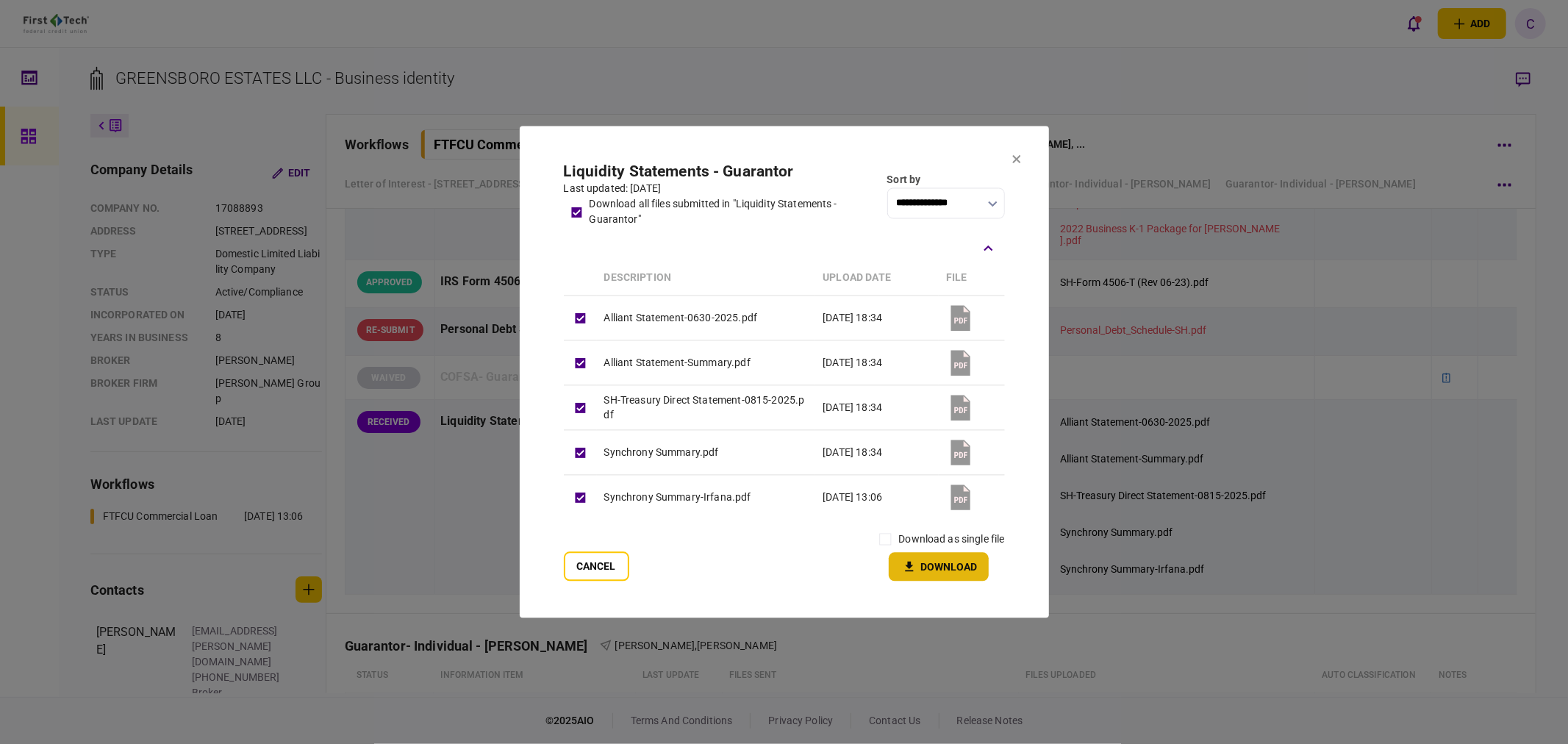
click at [923, 573] on button "Download" at bounding box center [939, 567] width 99 height 29
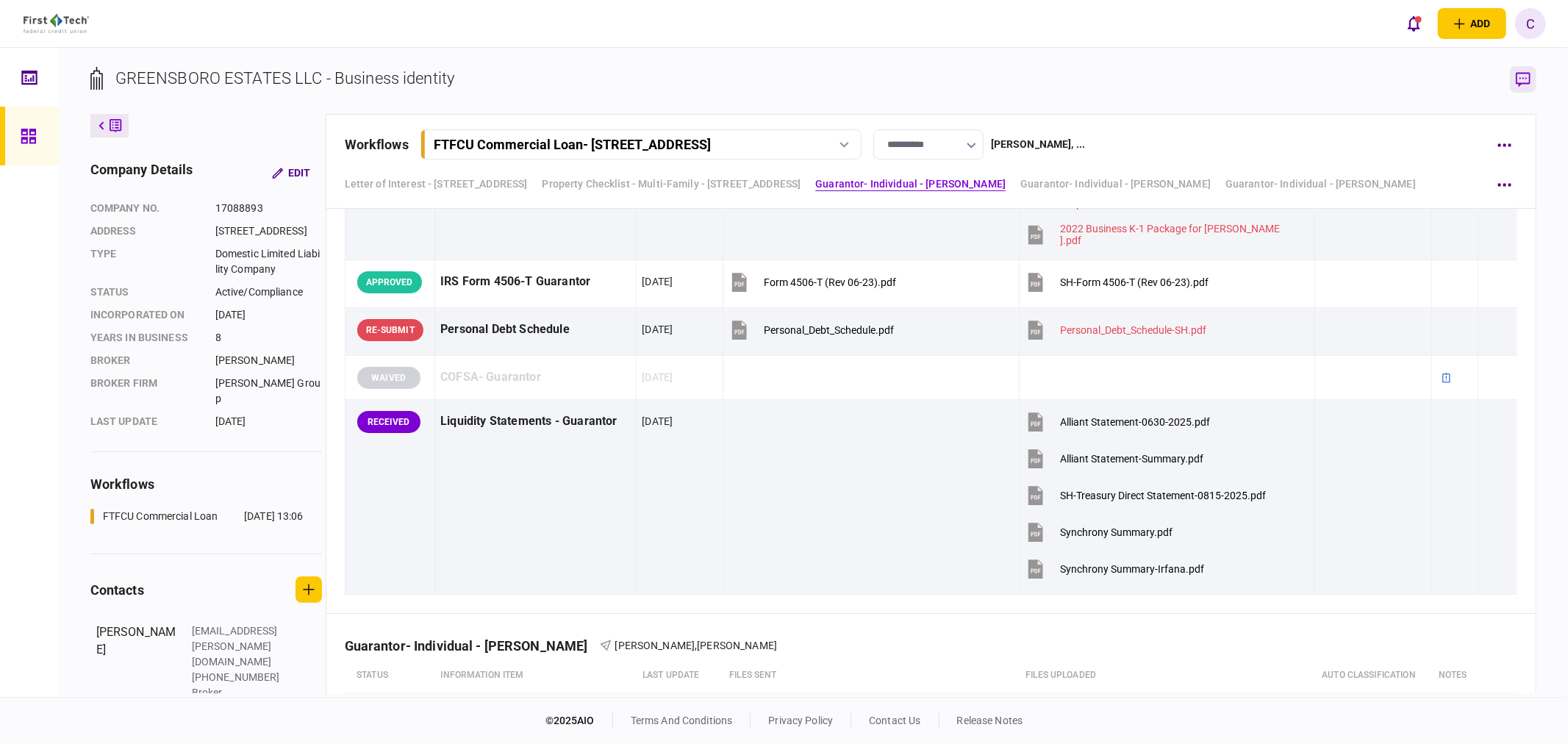
click at [1524, 77] on icon "button" at bounding box center [1522, 78] width 14 height 14
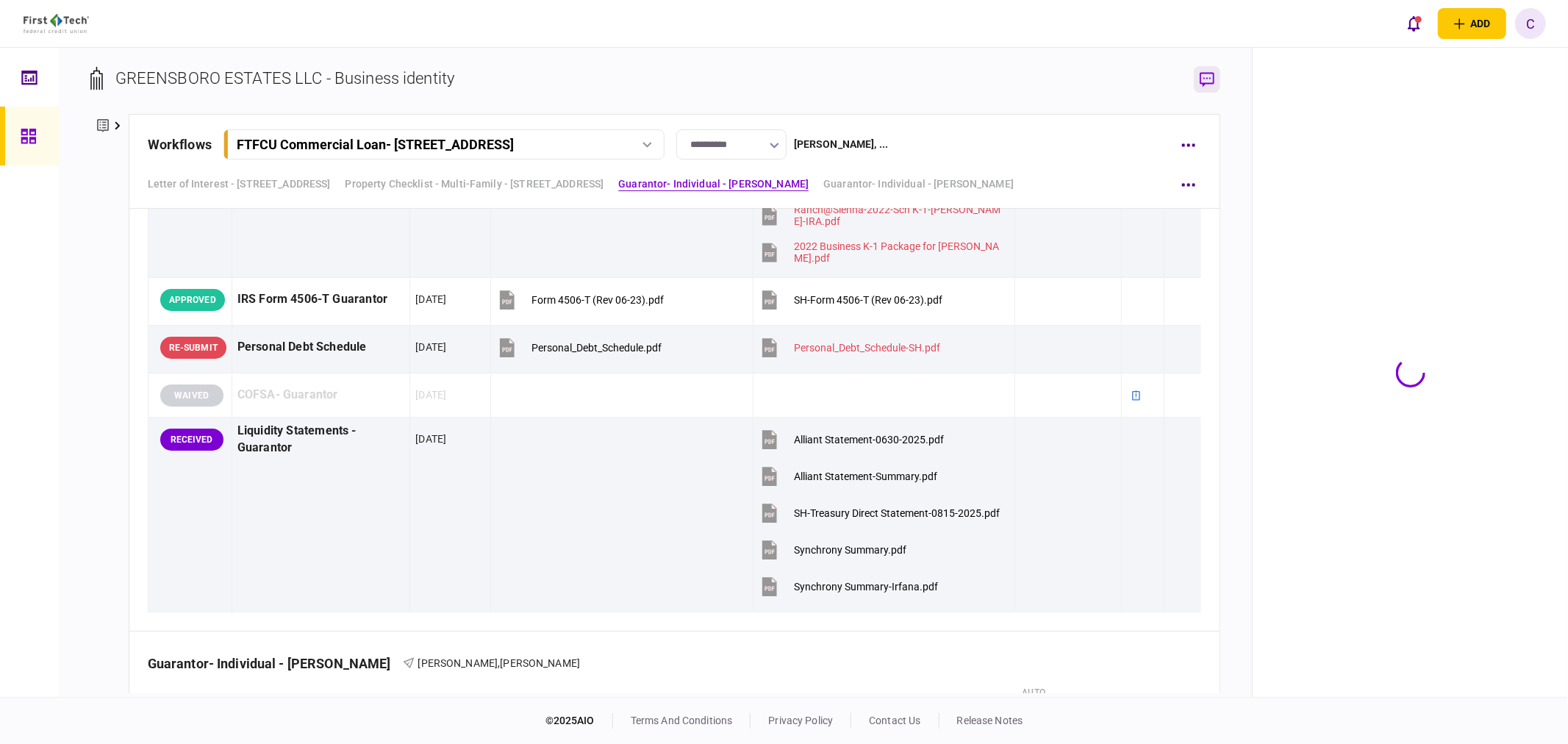
scroll to position [2875, 0]
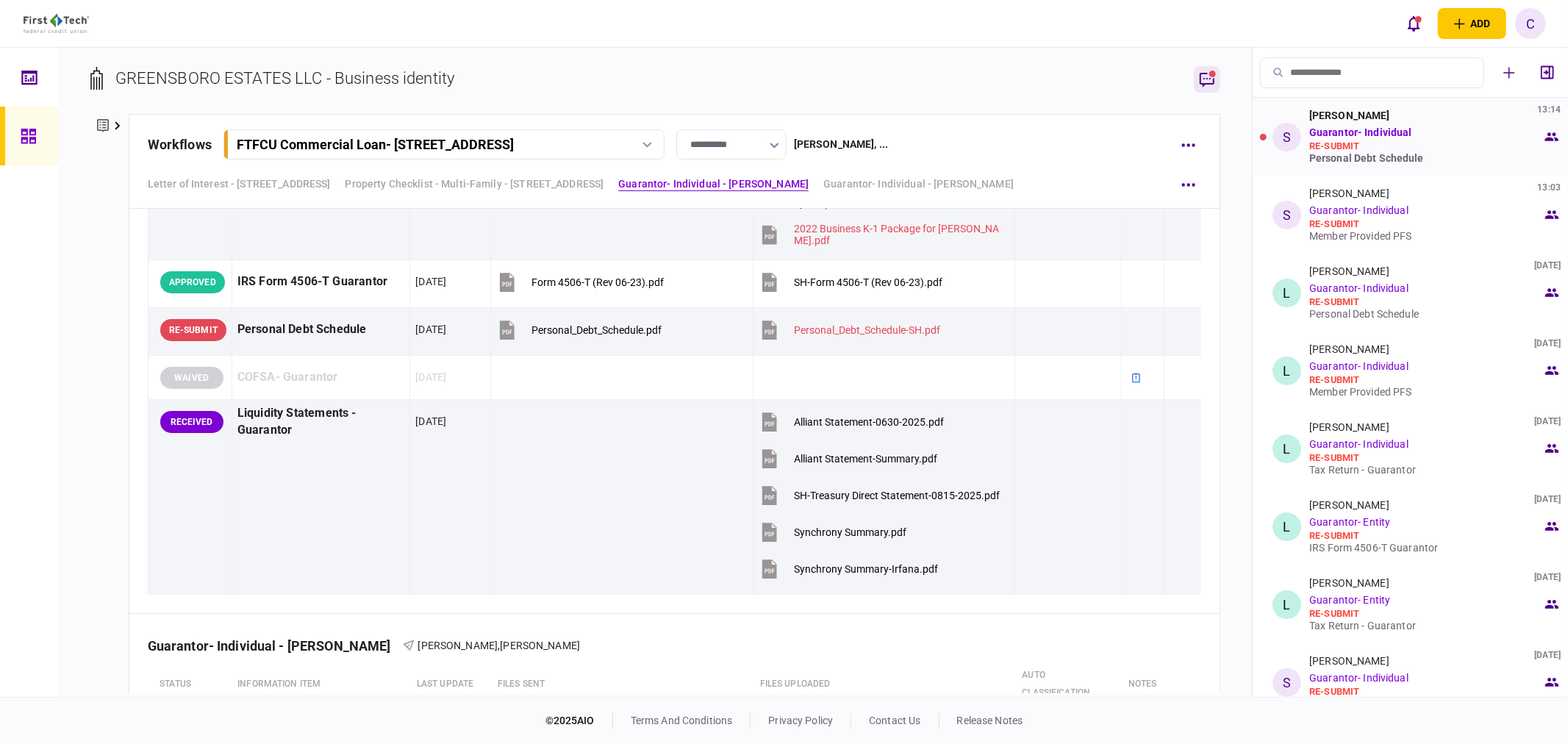
click at [1341, 157] on div "Personal Debt Schedule" at bounding box center [1425, 158] width 233 height 11
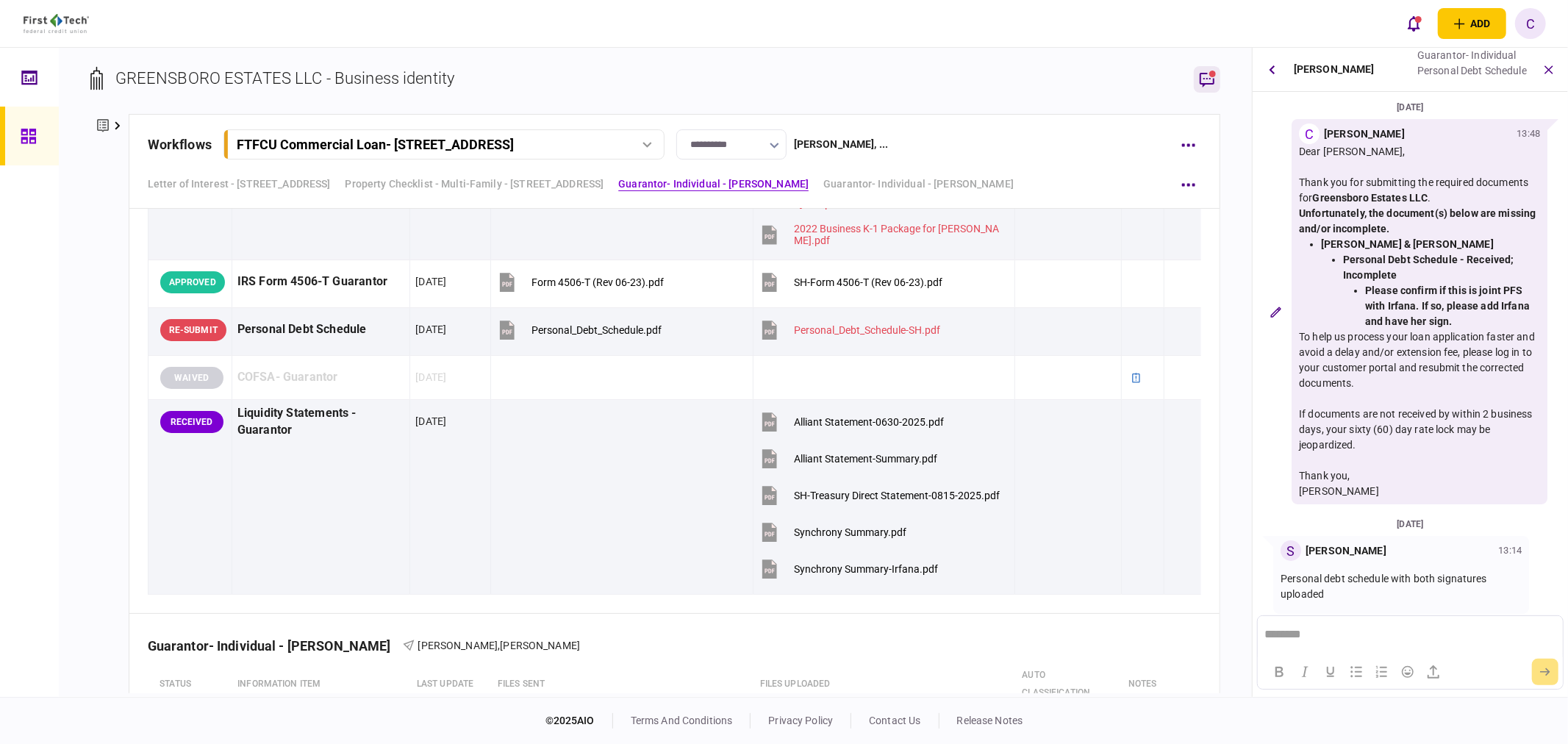
scroll to position [10, 0]
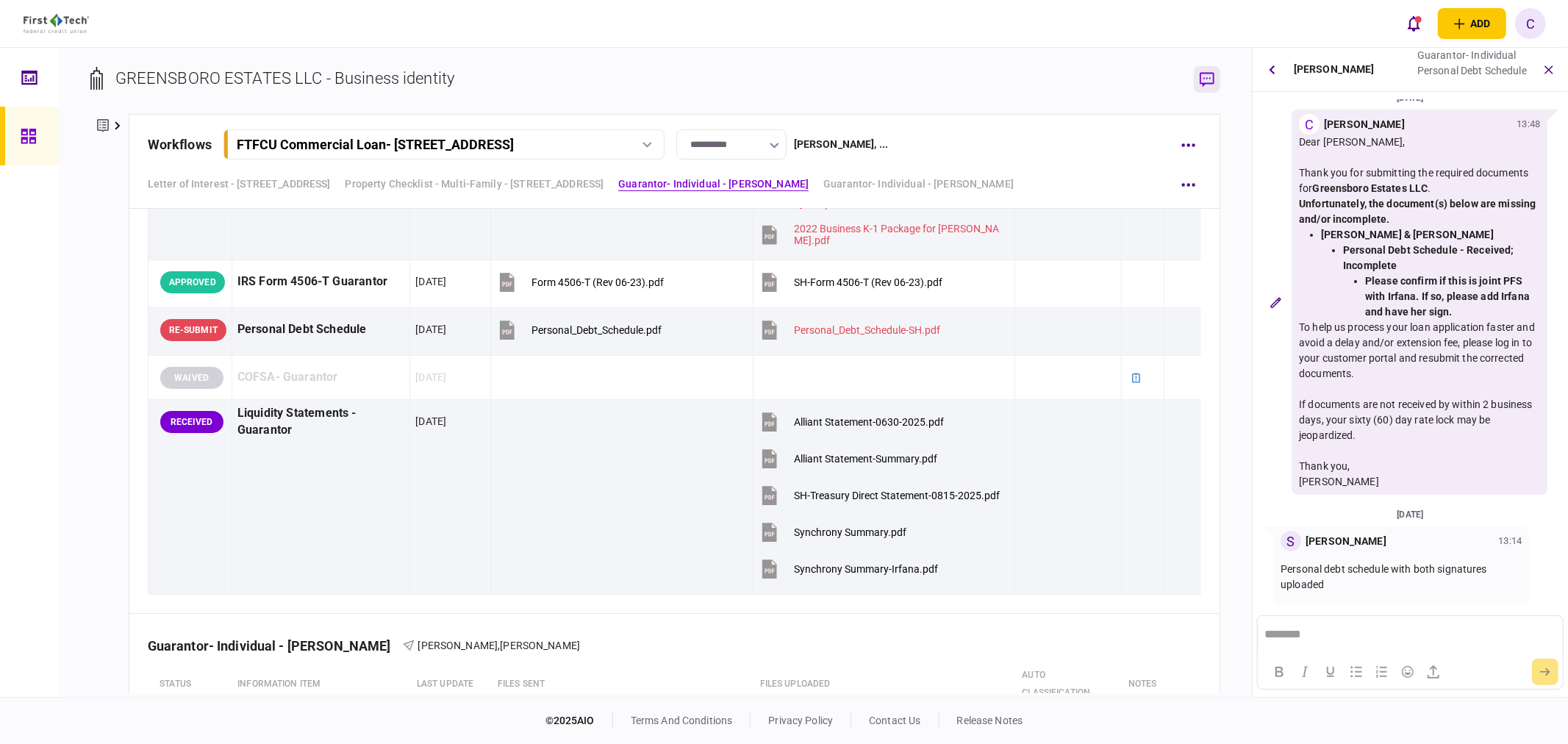
click at [116, 125] on icon at bounding box center [118, 125] width 6 height 9
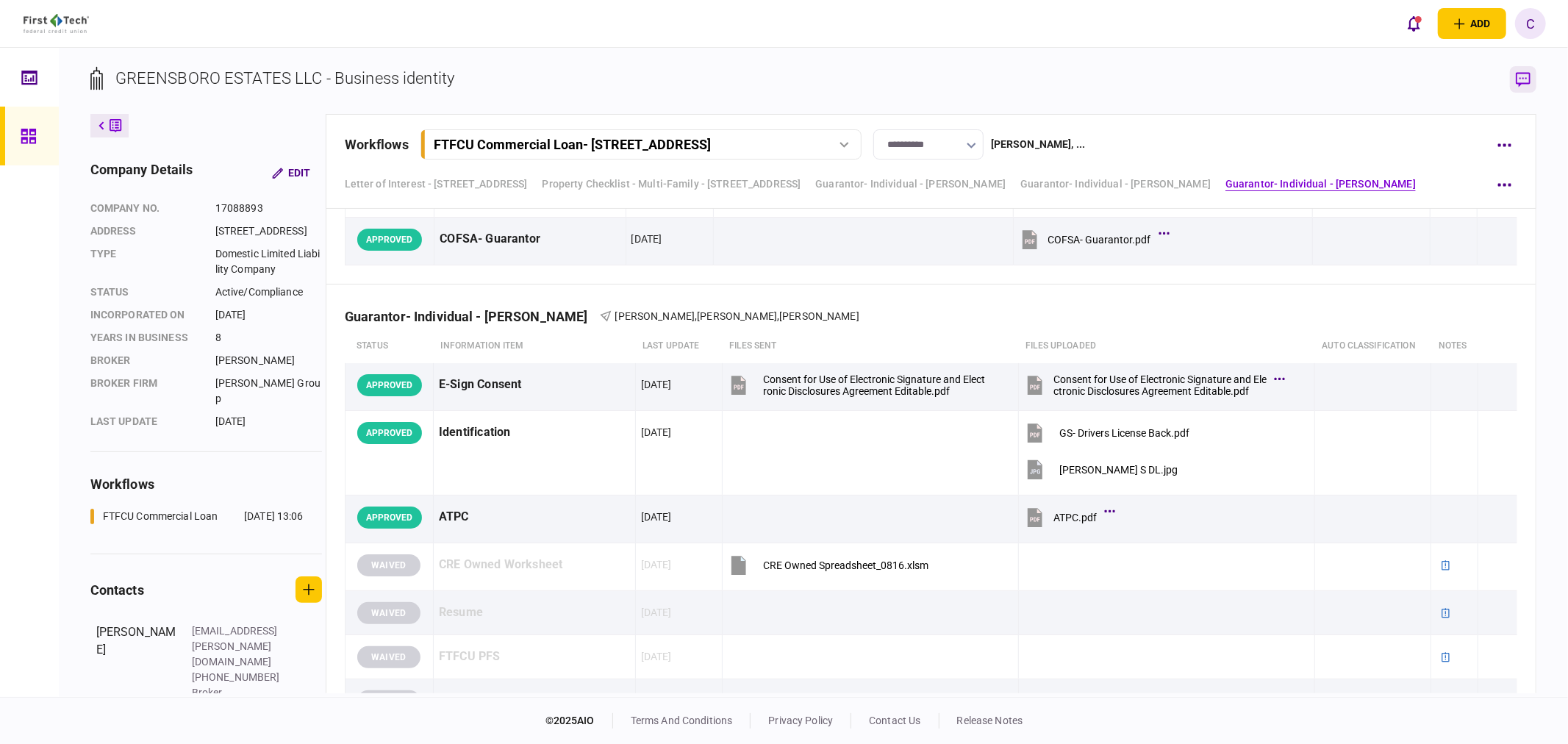
scroll to position [5224, 0]
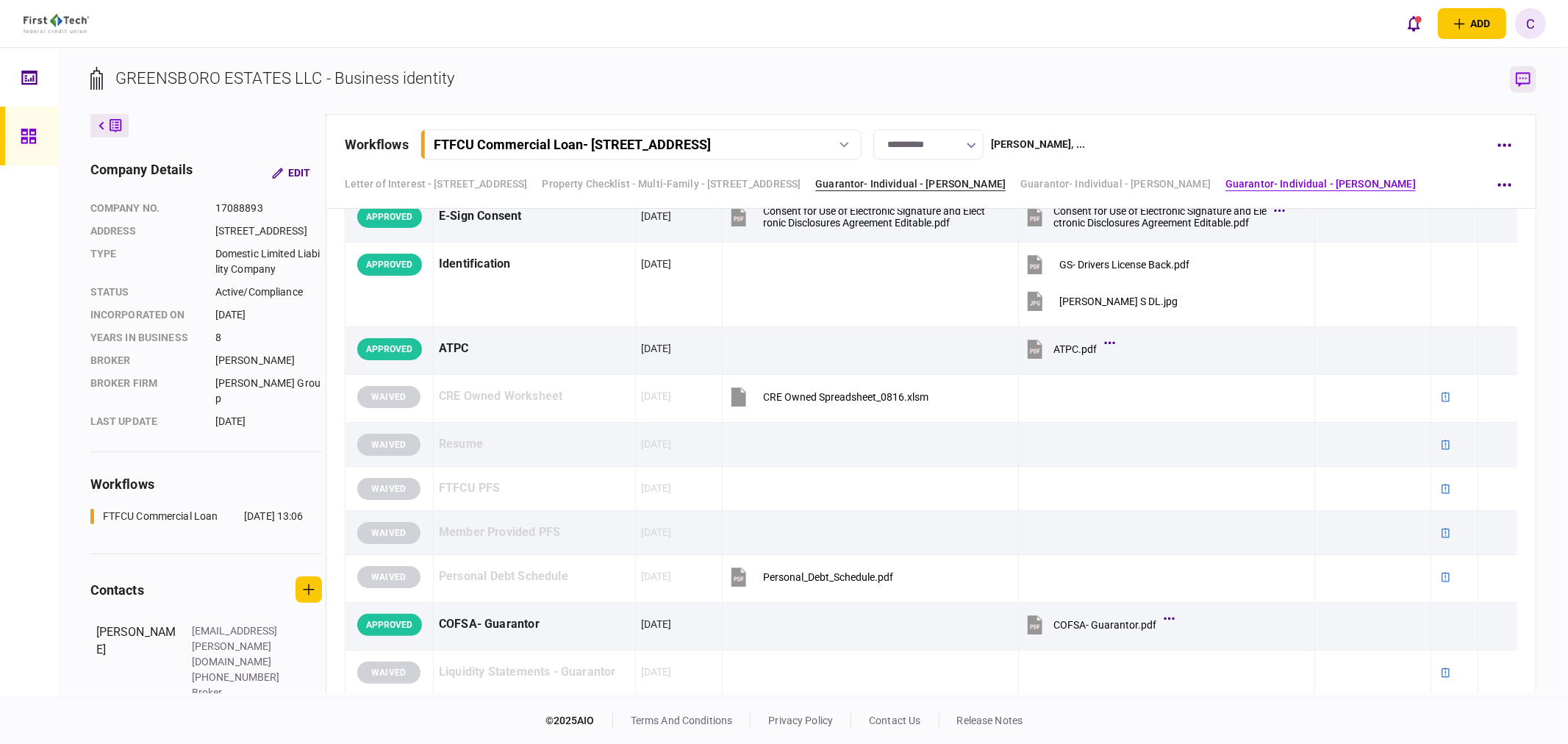
click at [997, 180] on link "Guarantor- Individual - [PERSON_NAME]" at bounding box center [910, 184] width 190 height 15
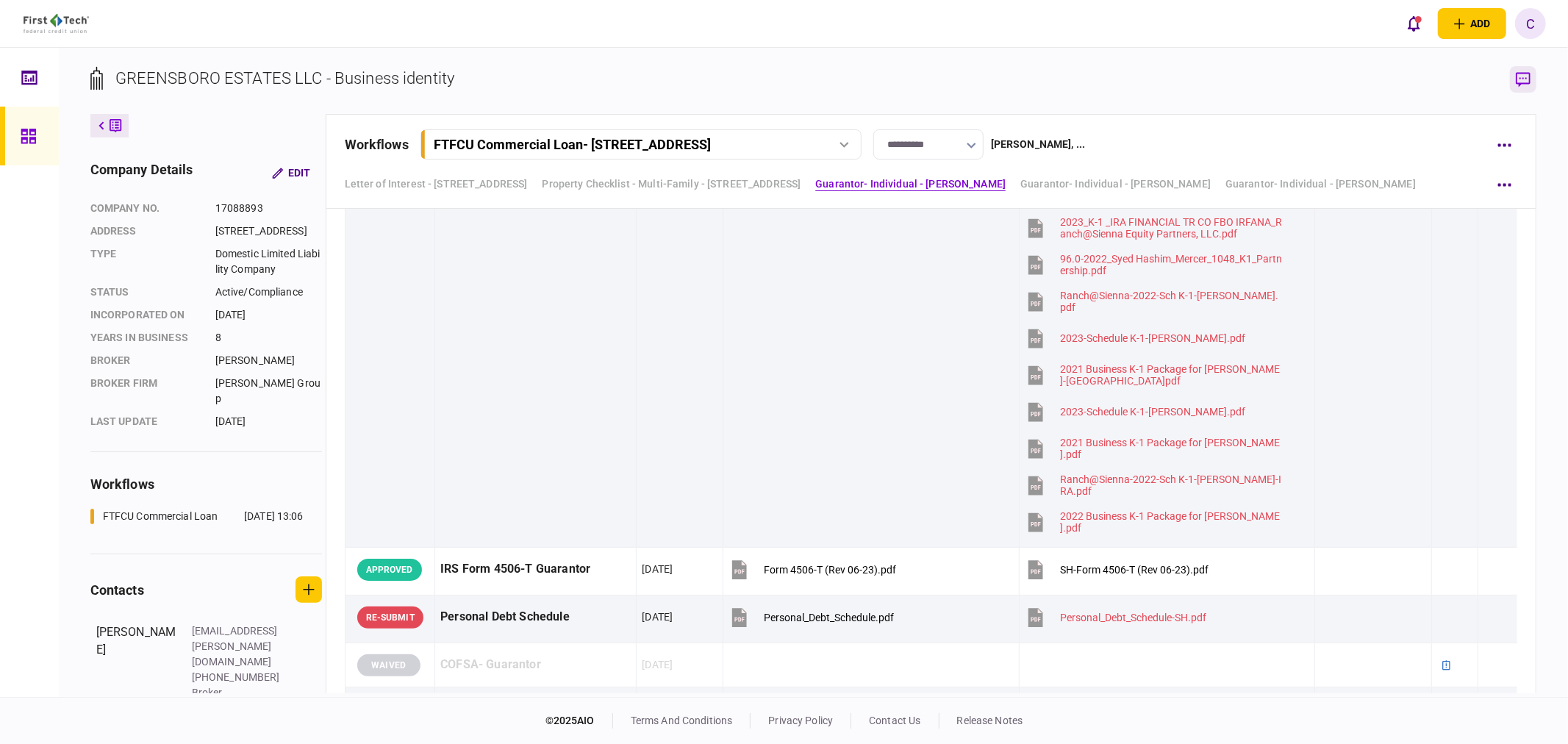
scroll to position [2682, 0]
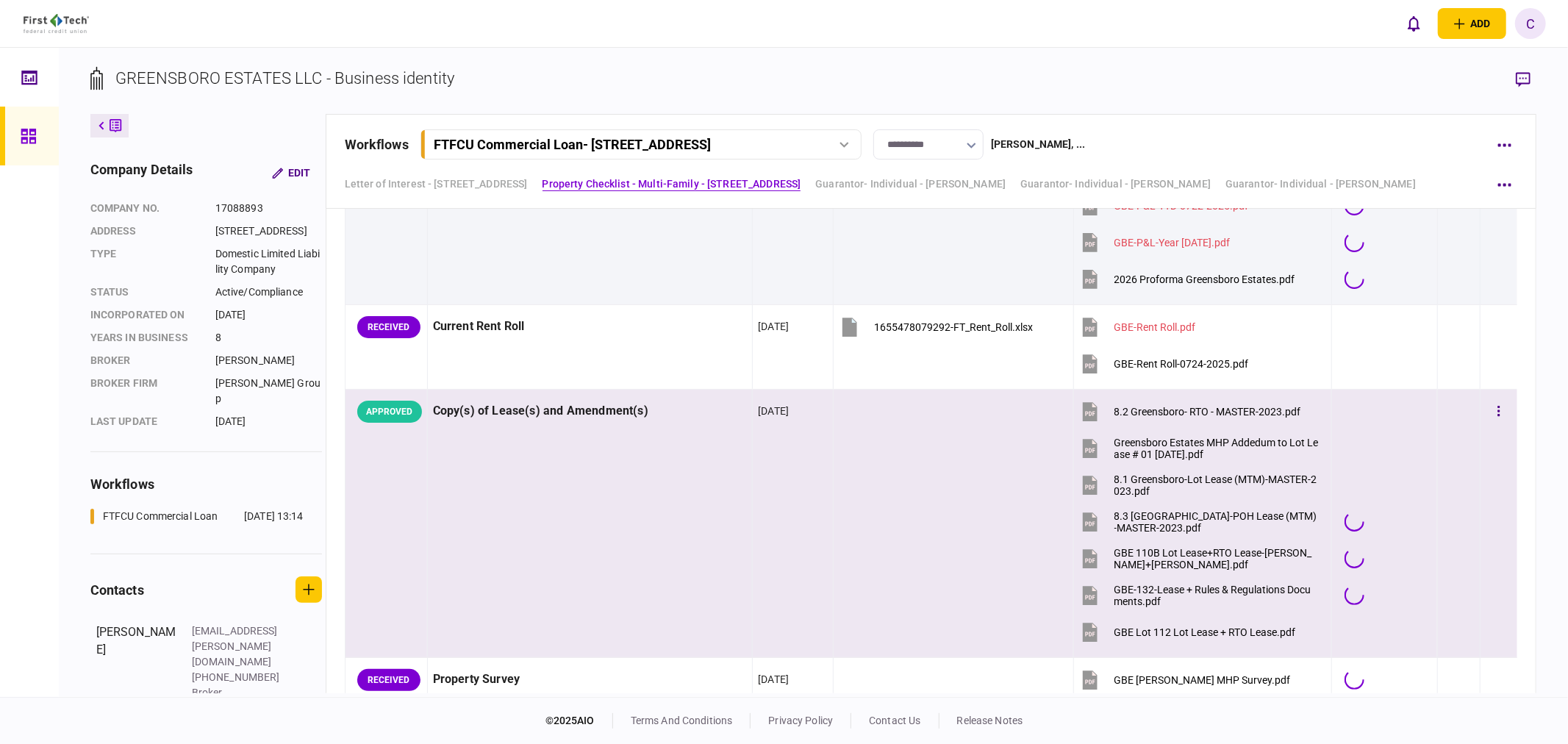
scroll to position [1143, 0]
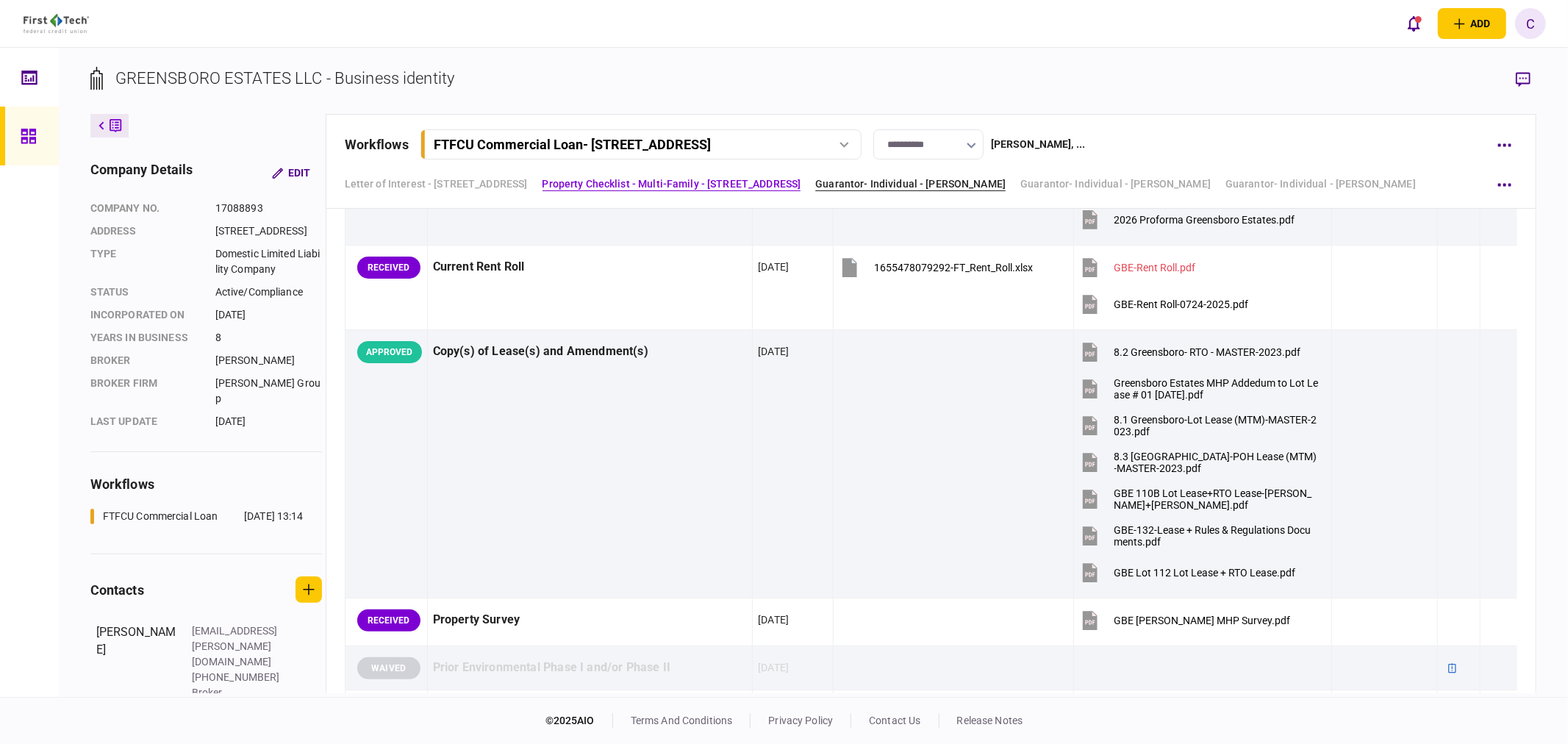
click at [994, 186] on link "Guarantor- Individual - [PERSON_NAME]" at bounding box center [910, 184] width 190 height 15
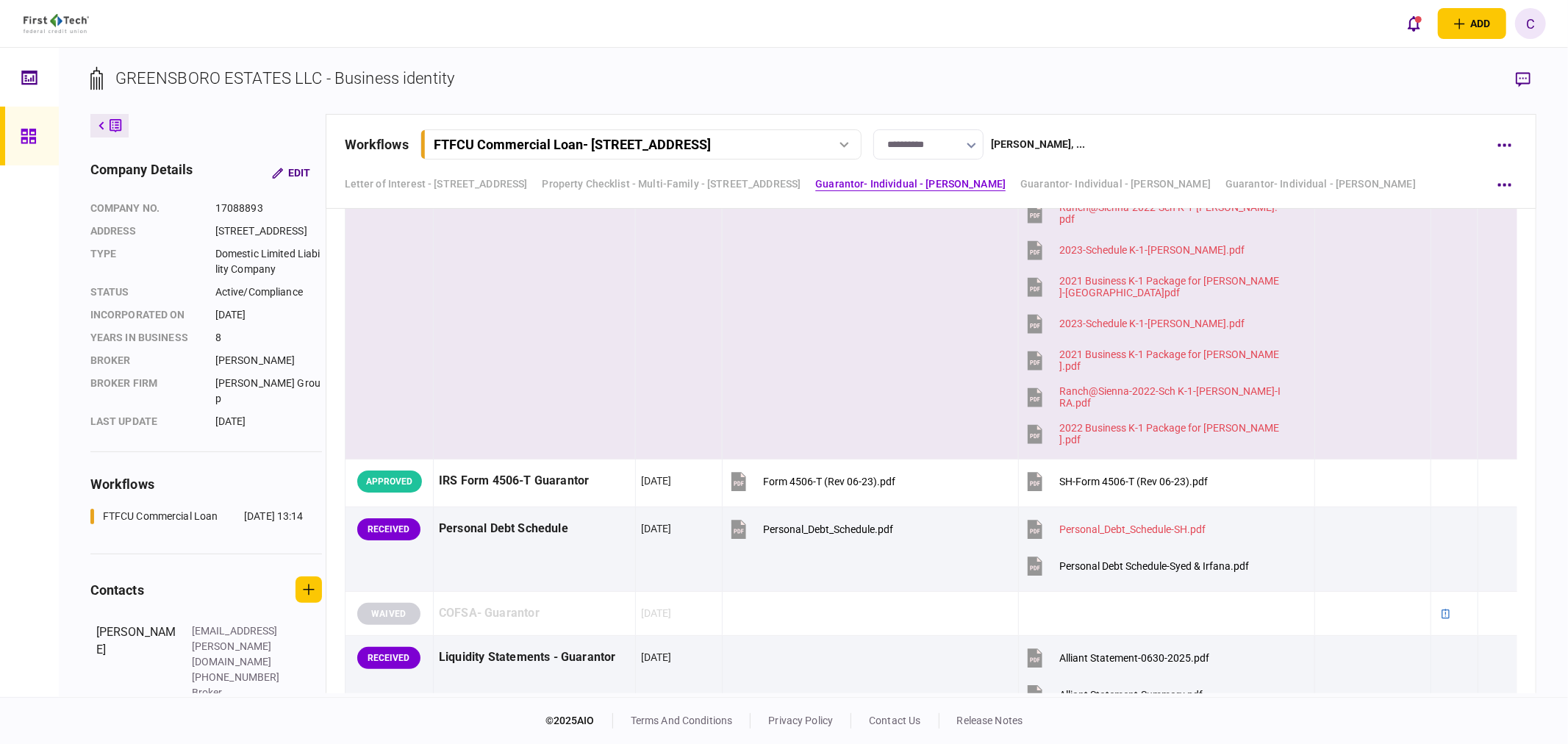
scroll to position [2682, 0]
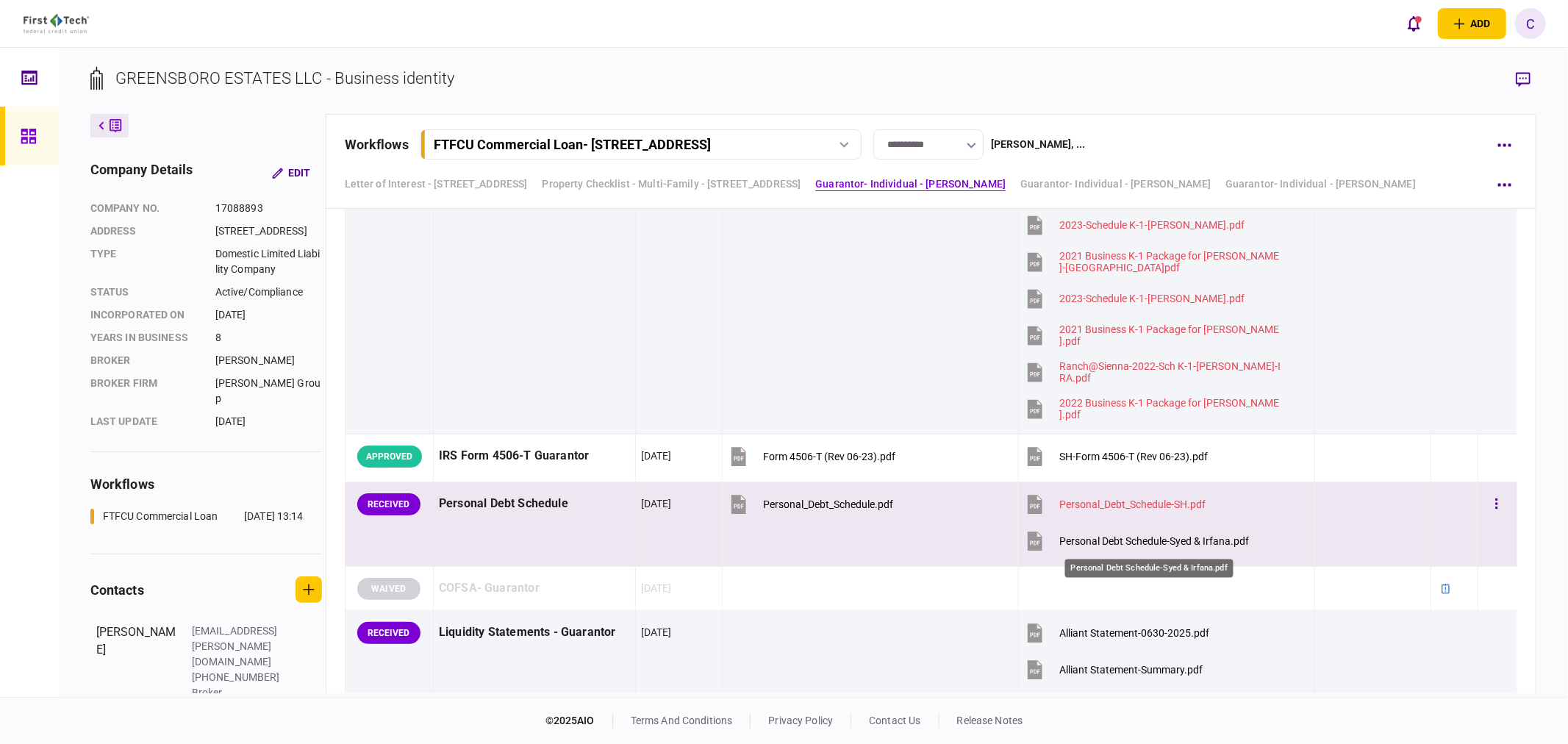
click at [1127, 542] on div "Personal Debt Schedule-Syed & Irfana.pdf" at bounding box center [1154, 540] width 189 height 11
click at [1495, 503] on icon "button" at bounding box center [1496, 503] width 3 height 14
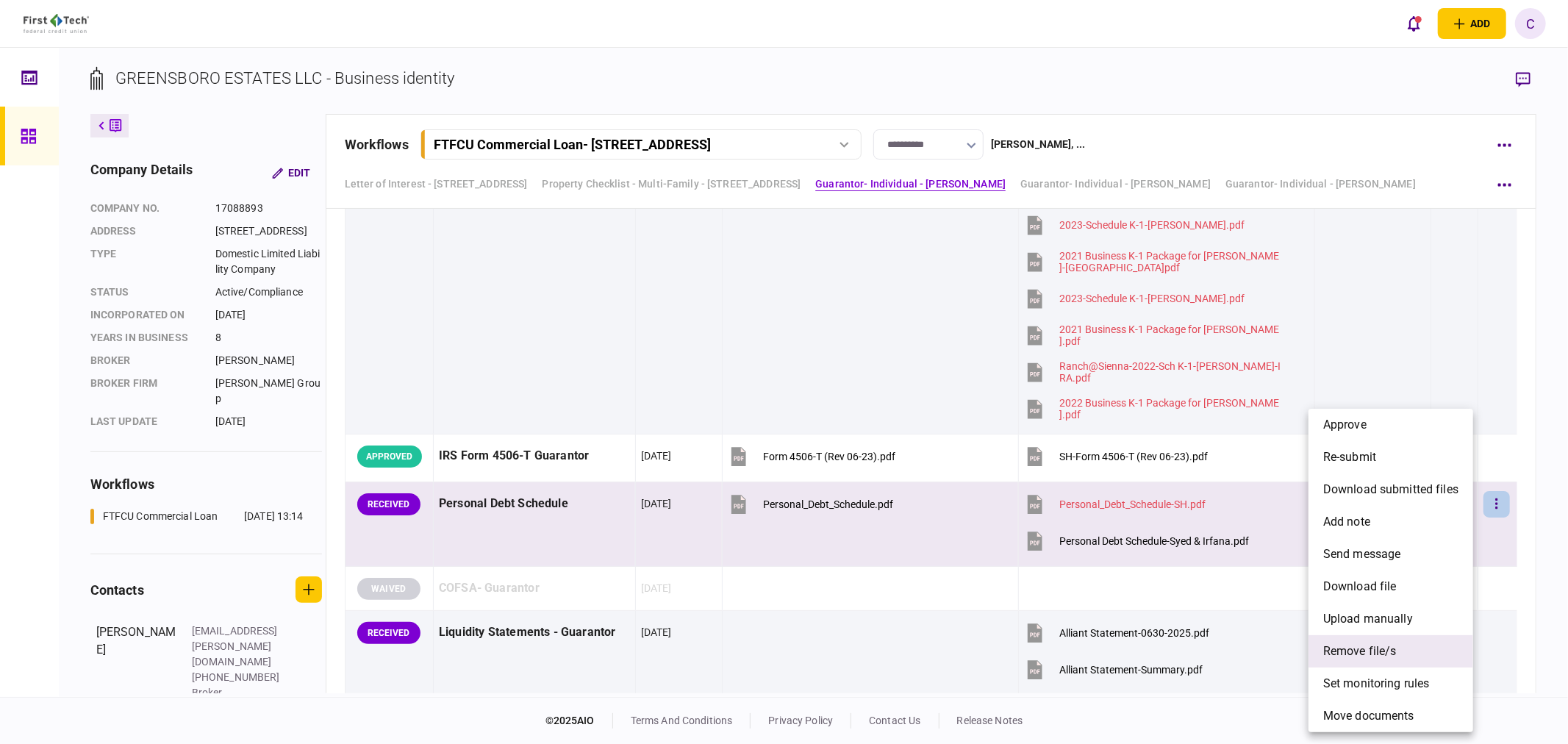
click at [1368, 651] on span "remove file/s" at bounding box center [1359, 651] width 74 height 17
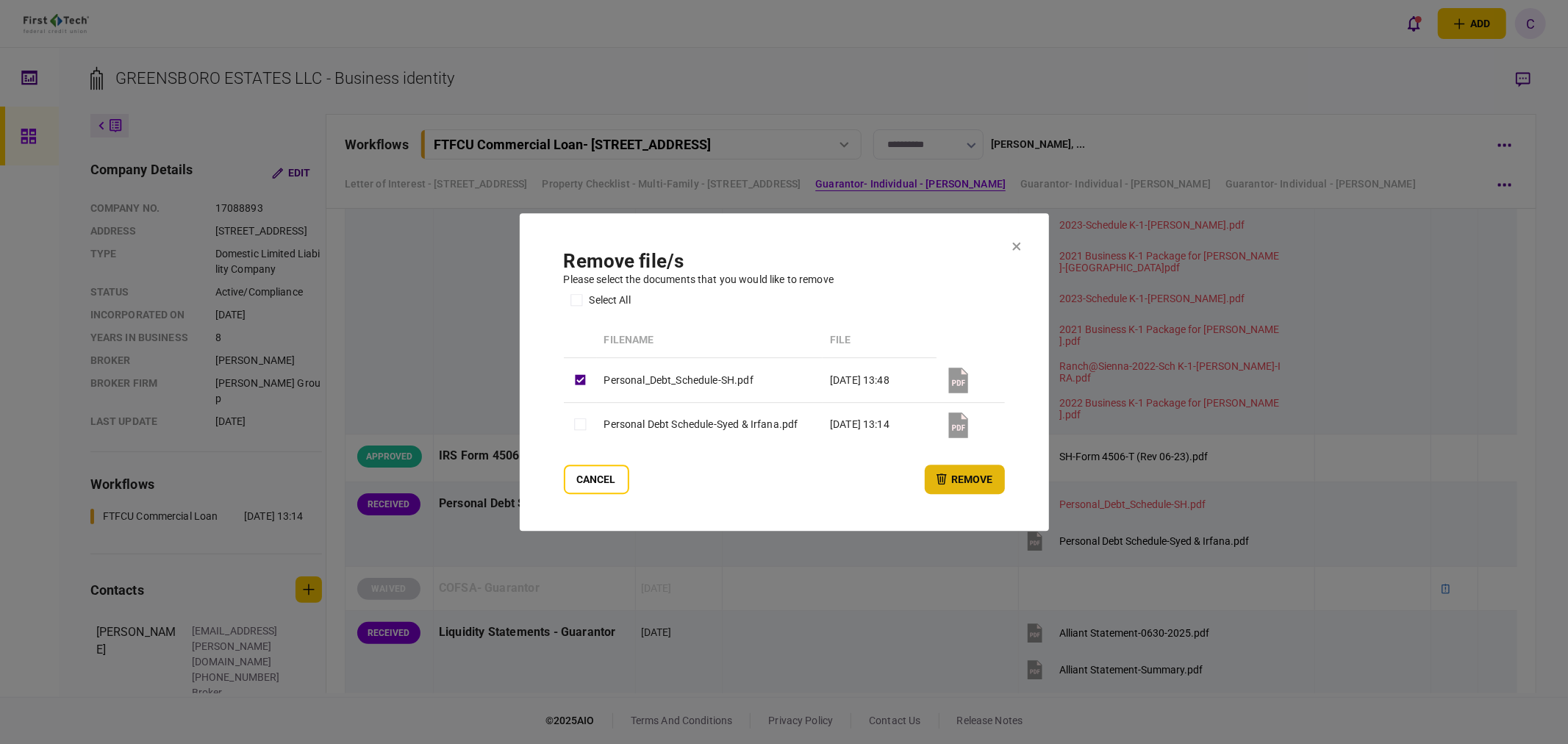
click at [962, 480] on button "remove" at bounding box center [965, 479] width 80 height 30
